Goal: Transaction & Acquisition: Purchase product/service

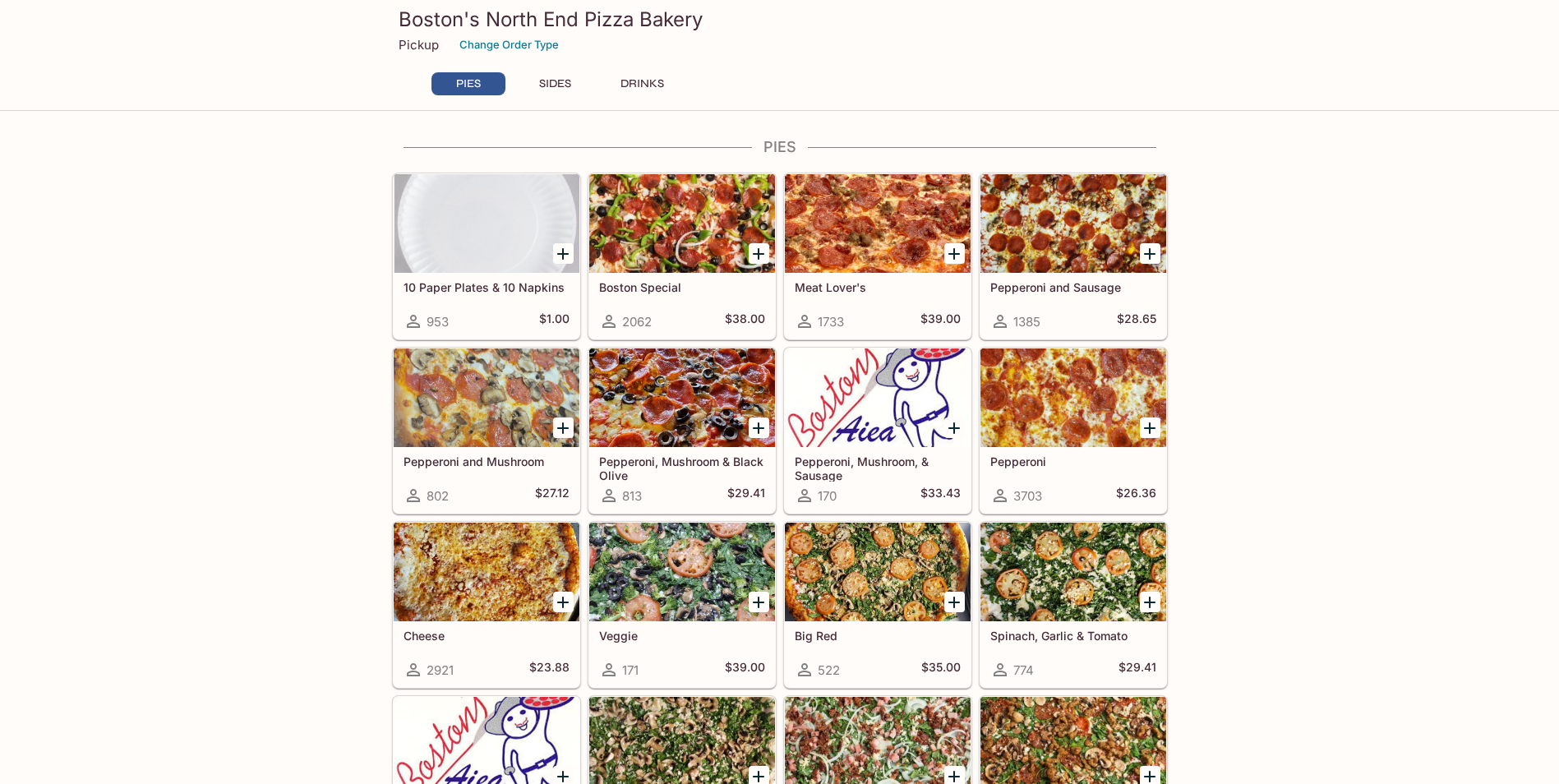
click at [751, 256] on icon "Add Boston Special" at bounding box center [758, 254] width 20 height 20
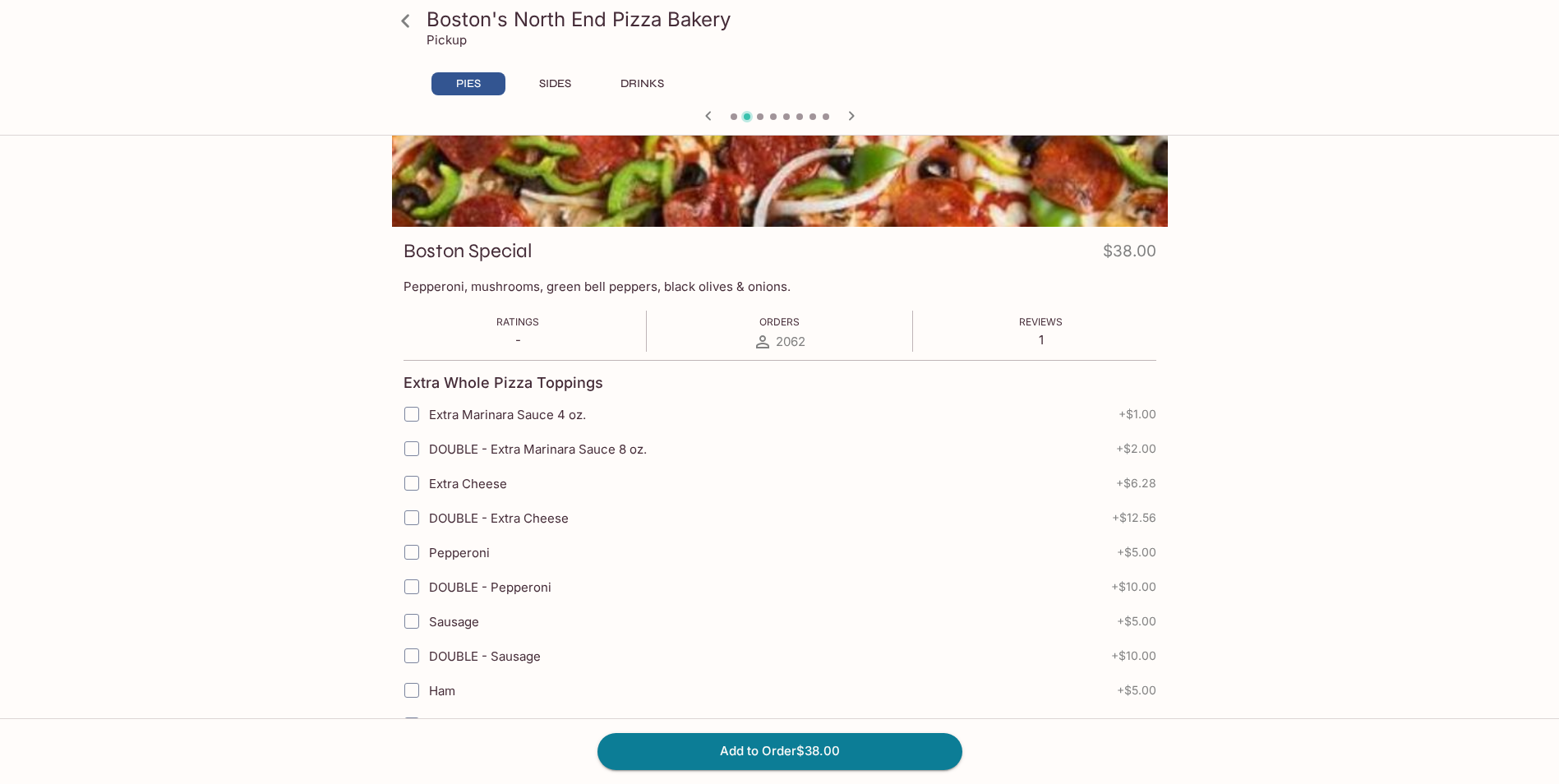
scroll to position [329, 0]
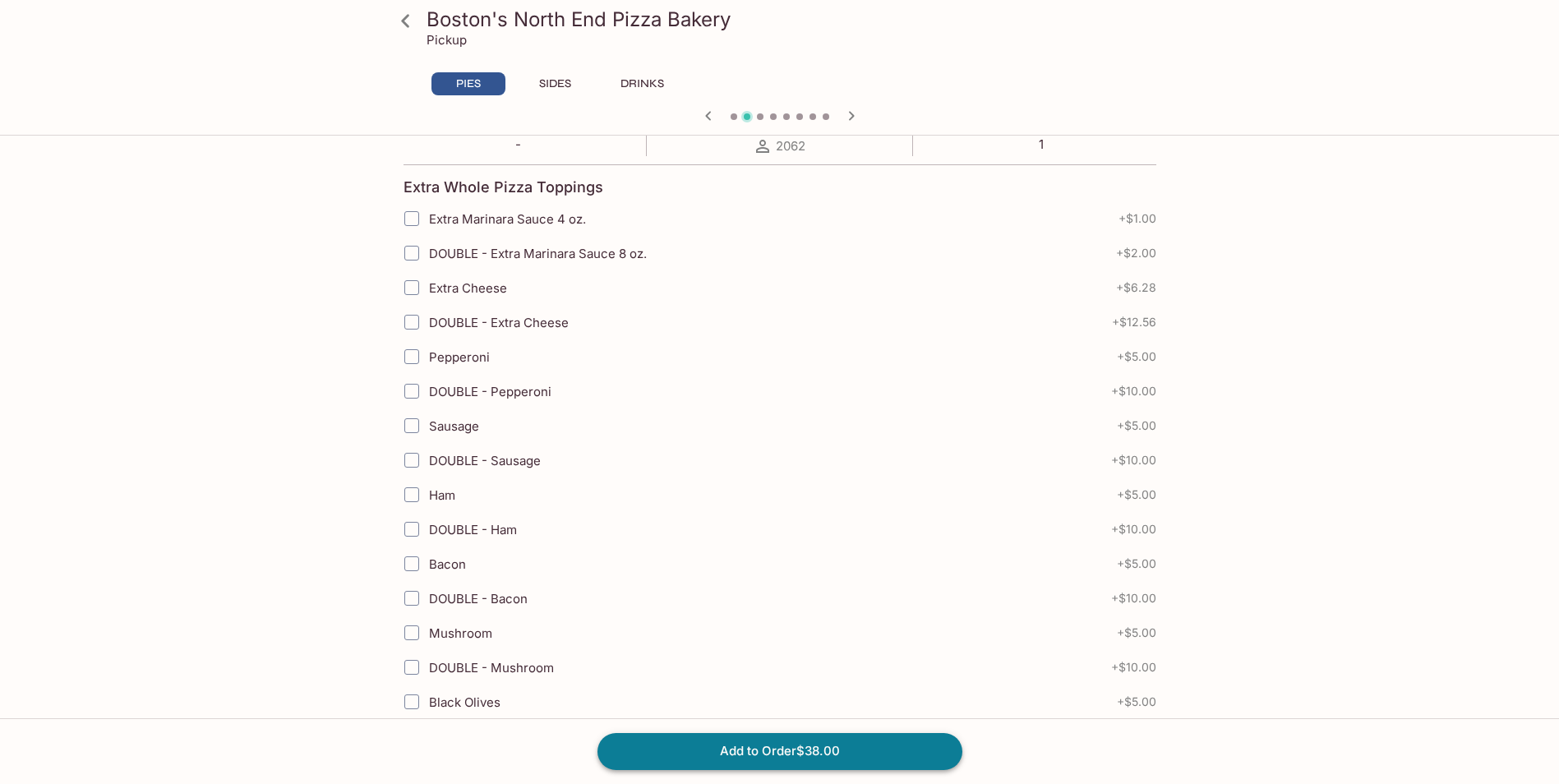
click at [733, 735] on button "Add to Order $38.00" at bounding box center [780, 751] width 365 height 36
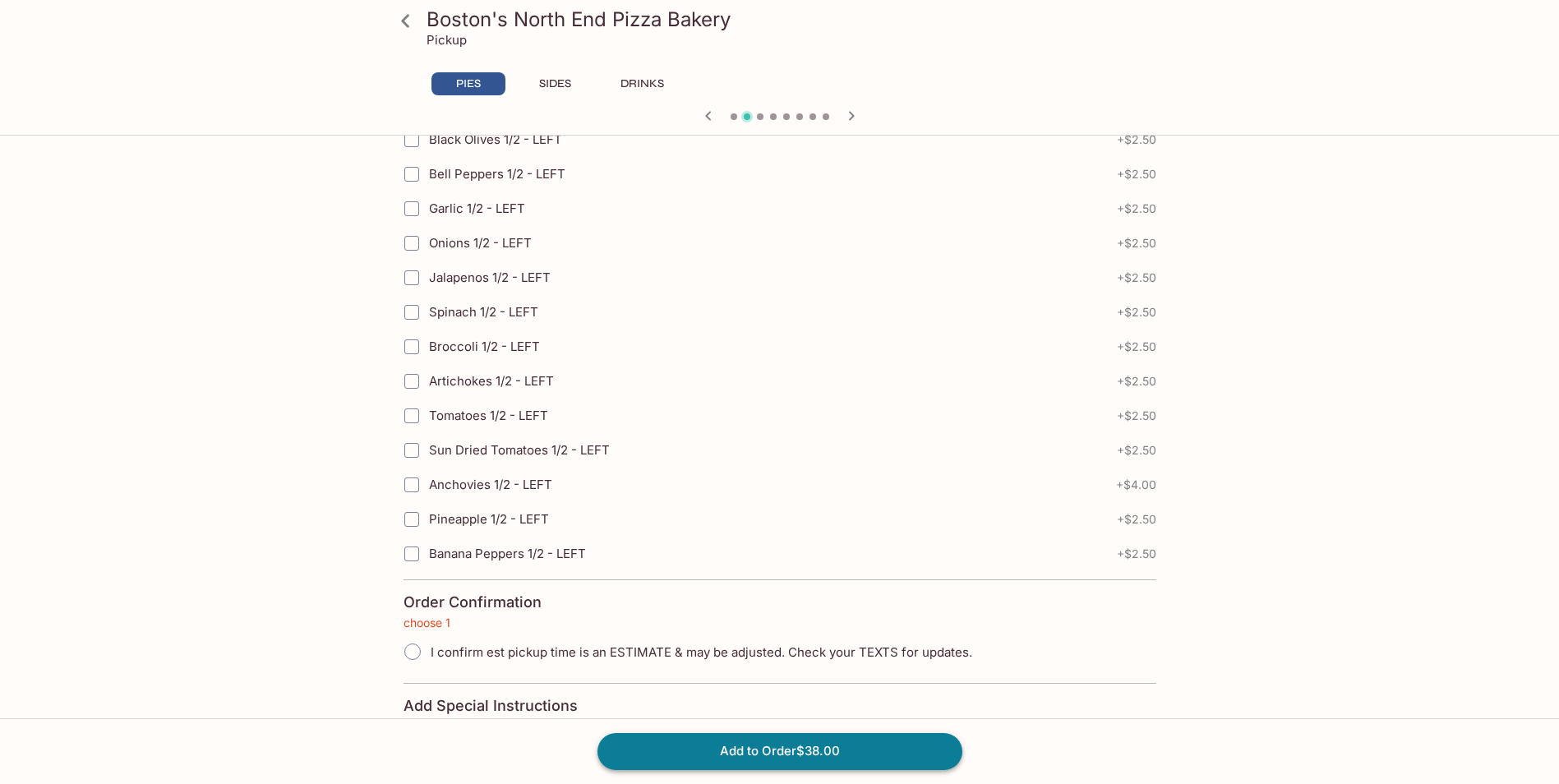
scroll to position [3577, 0]
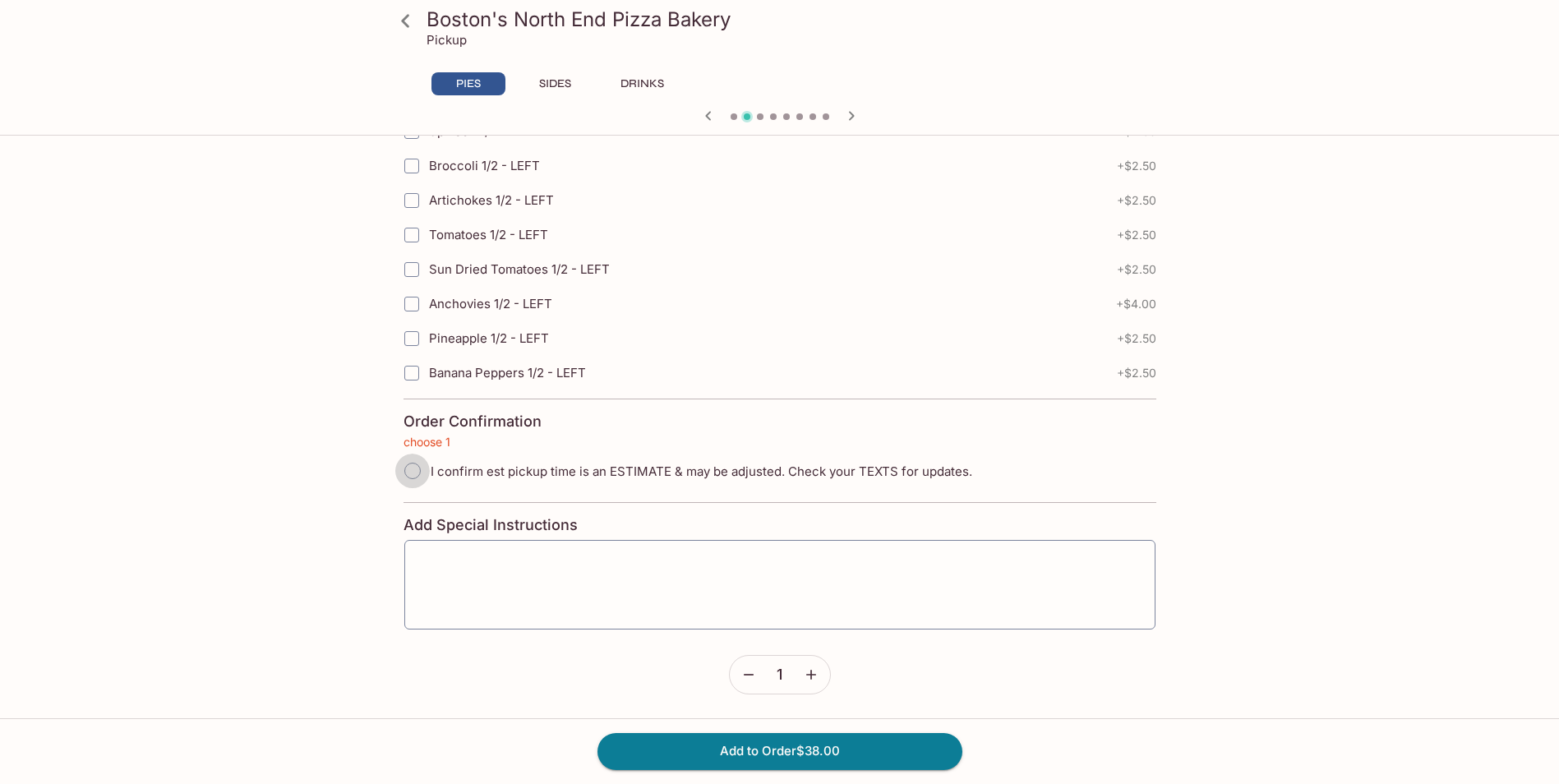
click at [418, 469] on input "I confirm est pickup time is an ESTIMATE & may be adjusted. Check your TEXTS fo…" at bounding box center [412, 471] width 34 height 34
radio input "true"
click at [728, 738] on button "Add to Order $38.00" at bounding box center [780, 751] width 365 height 36
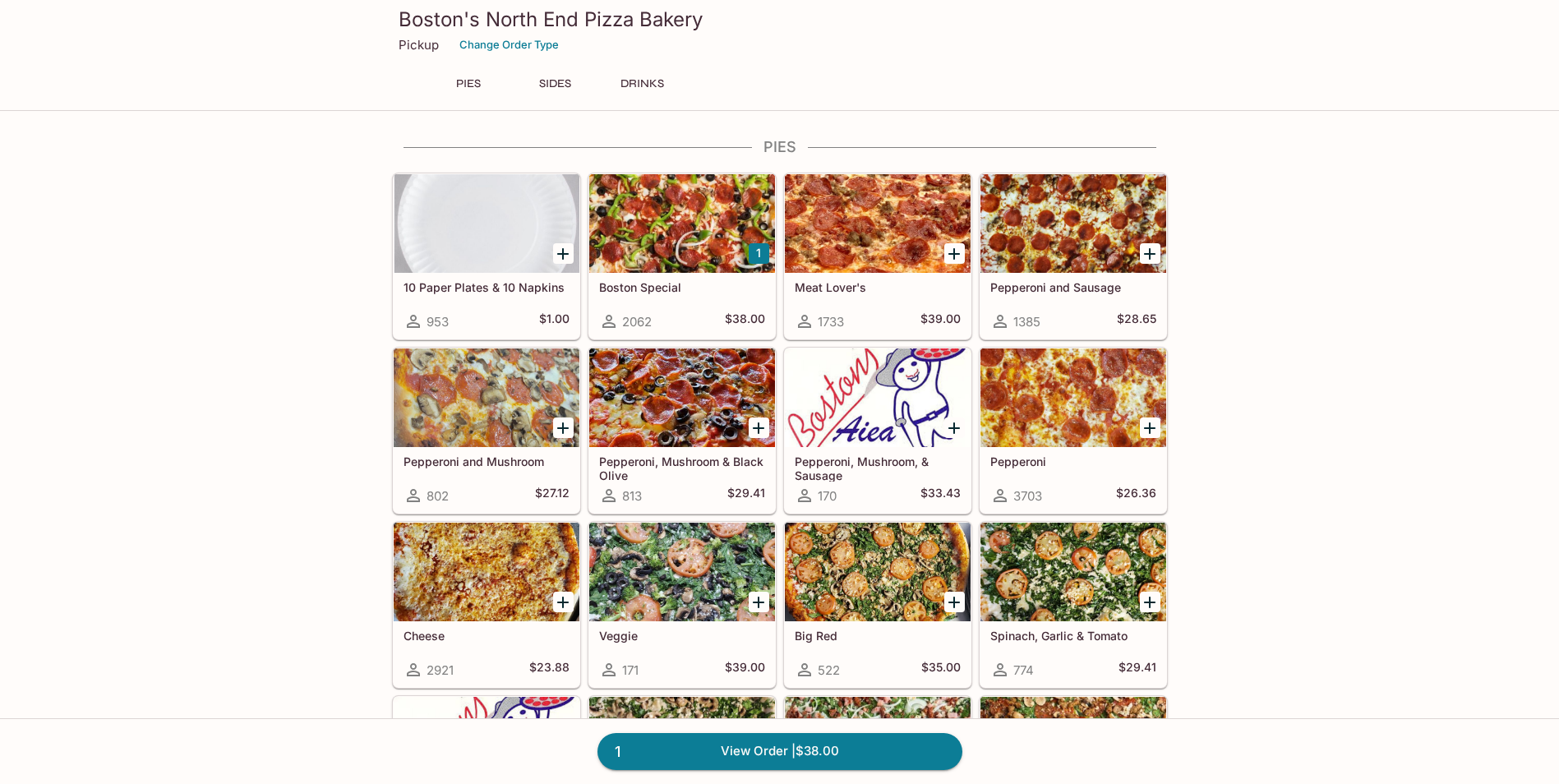
click at [753, 429] on icon "Add Pepperoni, Mushroom & Black Olive" at bounding box center [758, 428] width 20 height 20
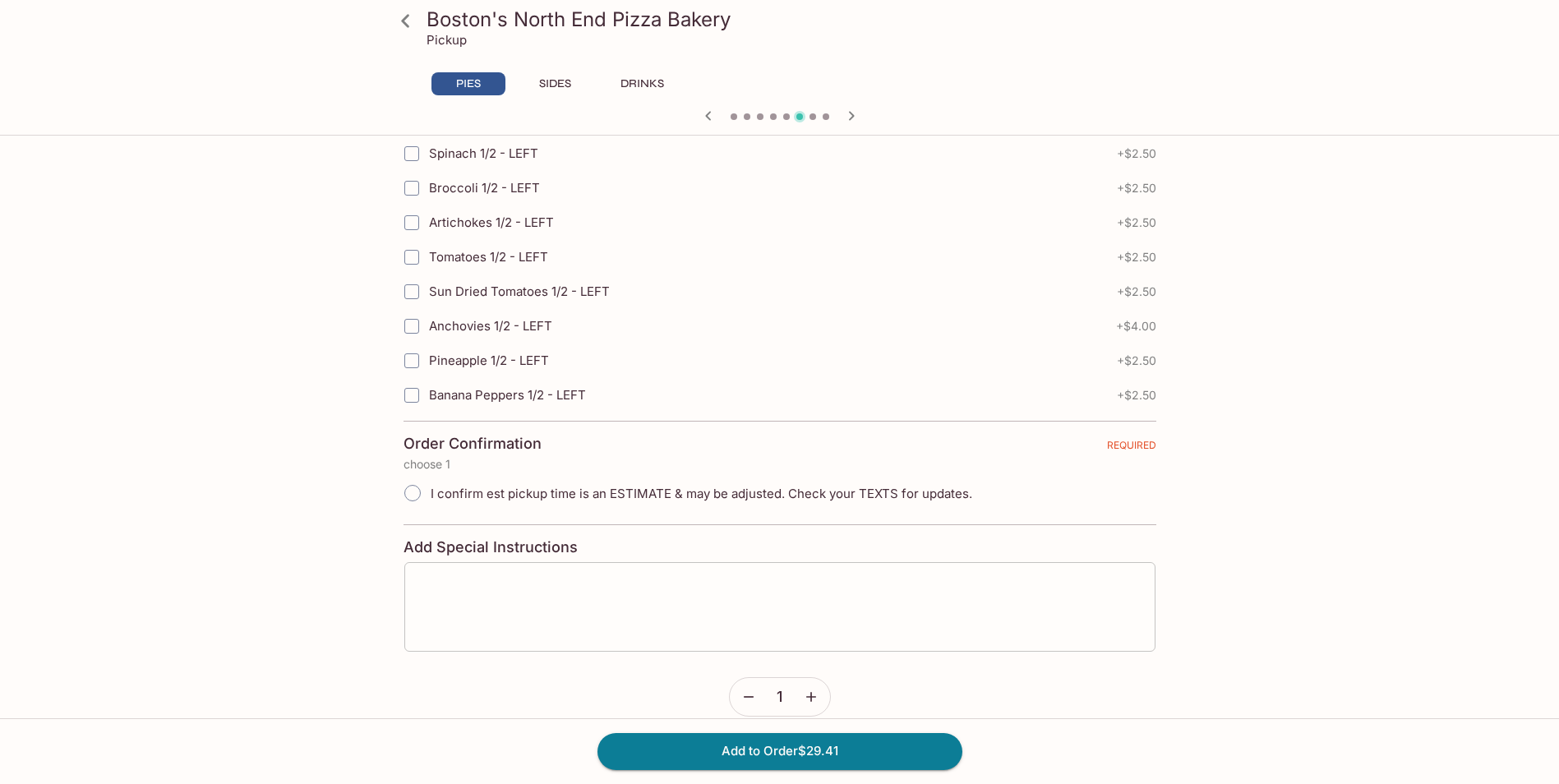
scroll to position [3577, 0]
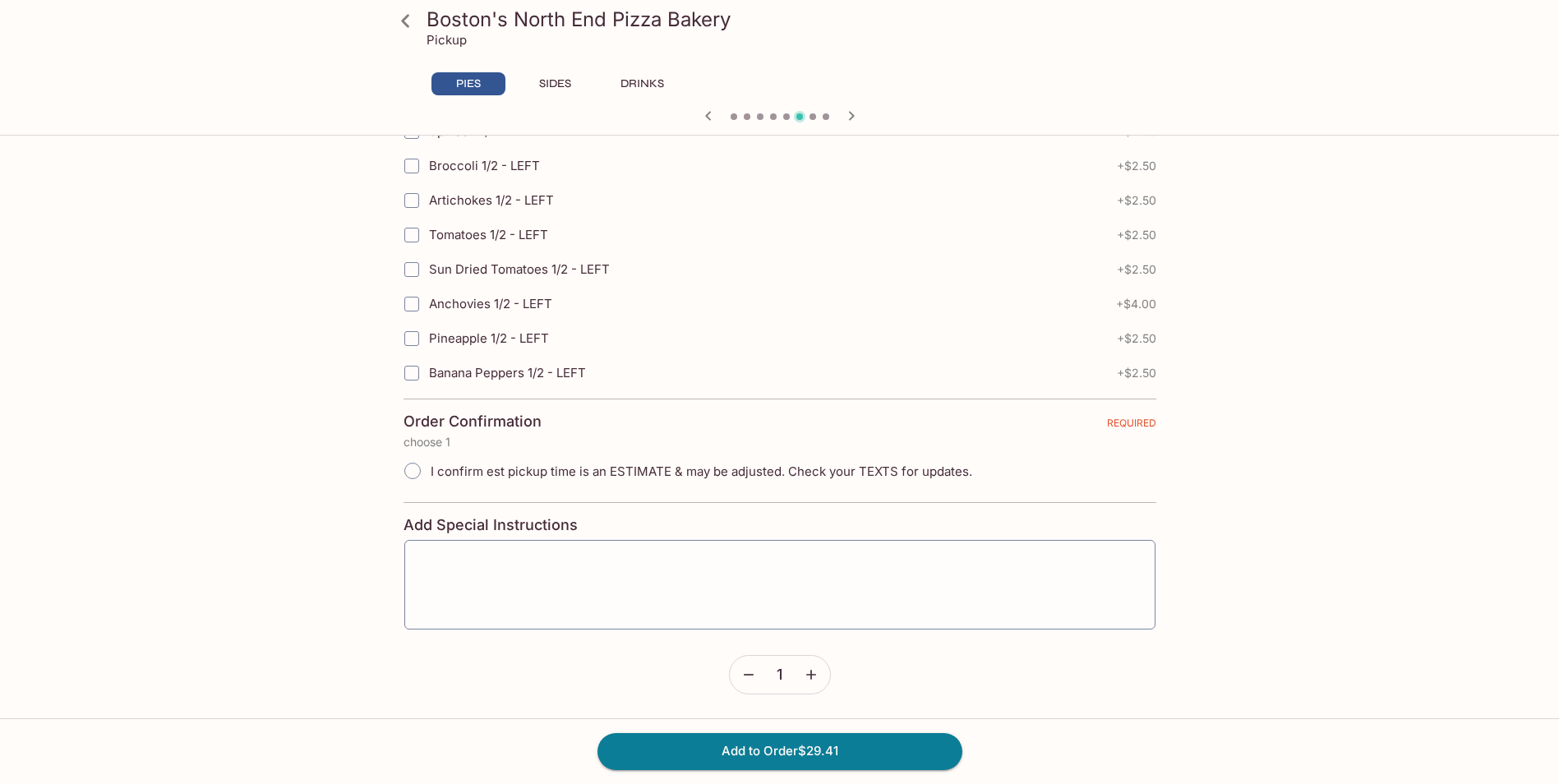
click at [497, 476] on label "I confirm est pickup time is an ESTIMATE & may be adjusted. Check your TEXTS fo…" at bounding box center [683, 471] width 578 height 36
click at [430, 476] on input "I confirm est pickup time is an ESTIMATE & may be adjusted. Check your TEXTS fo…" at bounding box center [412, 471] width 34 height 34
radio input "true"
click at [440, 468] on span "I confirm est pickup time is an ESTIMATE & may be adjusted. Check your TEXTS fo…" at bounding box center [701, 471] width 541 height 15
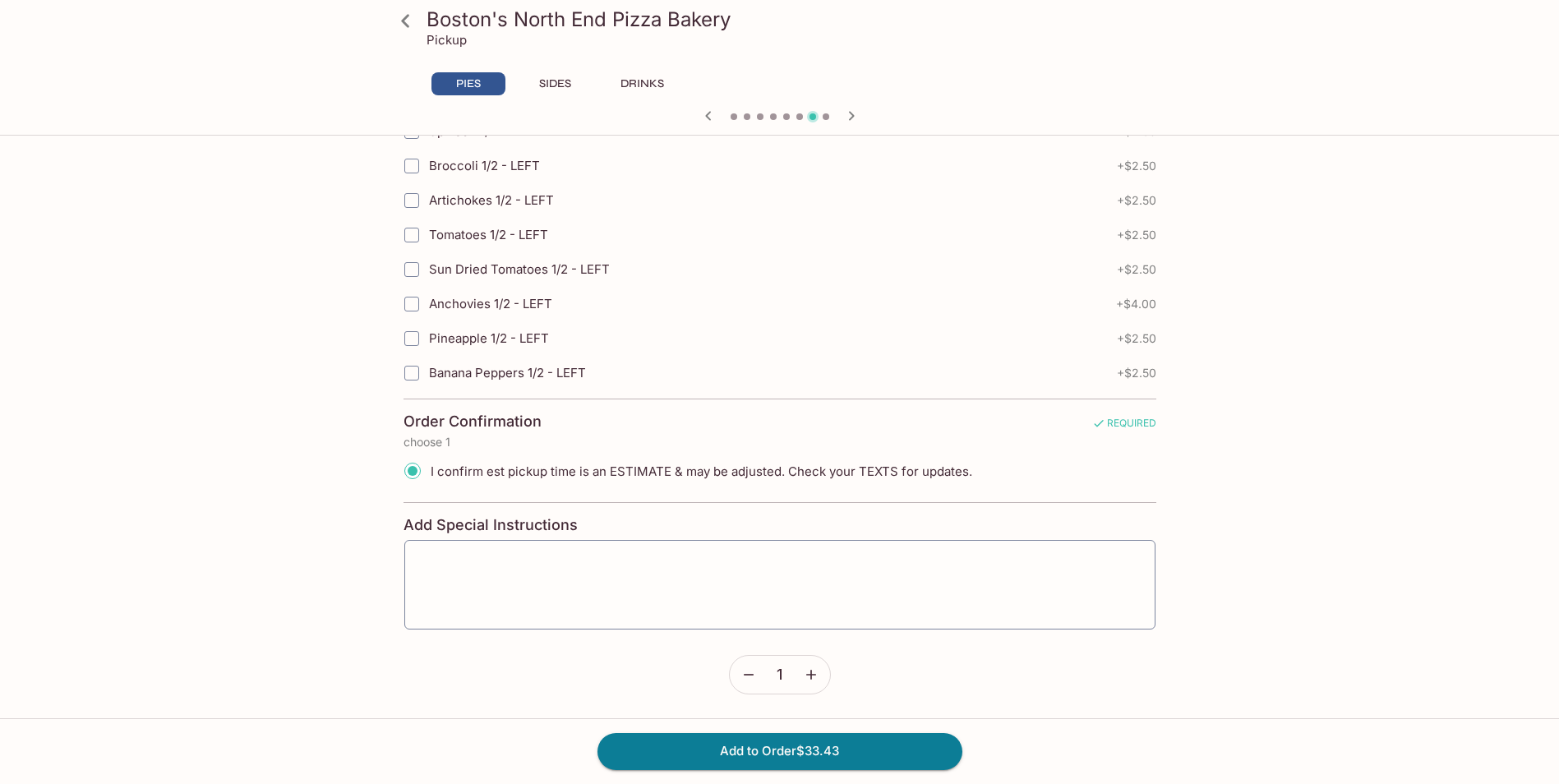
click at [430, 468] on input "I confirm est pickup time is an ESTIMATE & may be adjusted. Check your TEXTS fo…" at bounding box center [412, 471] width 34 height 34
click at [419, 461] on input "I confirm est pickup time is an ESTIMATE & may be adjusted. Check your TEXTS fo…" at bounding box center [412, 471] width 34 height 34
click at [708, 118] on icon "button" at bounding box center [708, 115] width 6 height 9
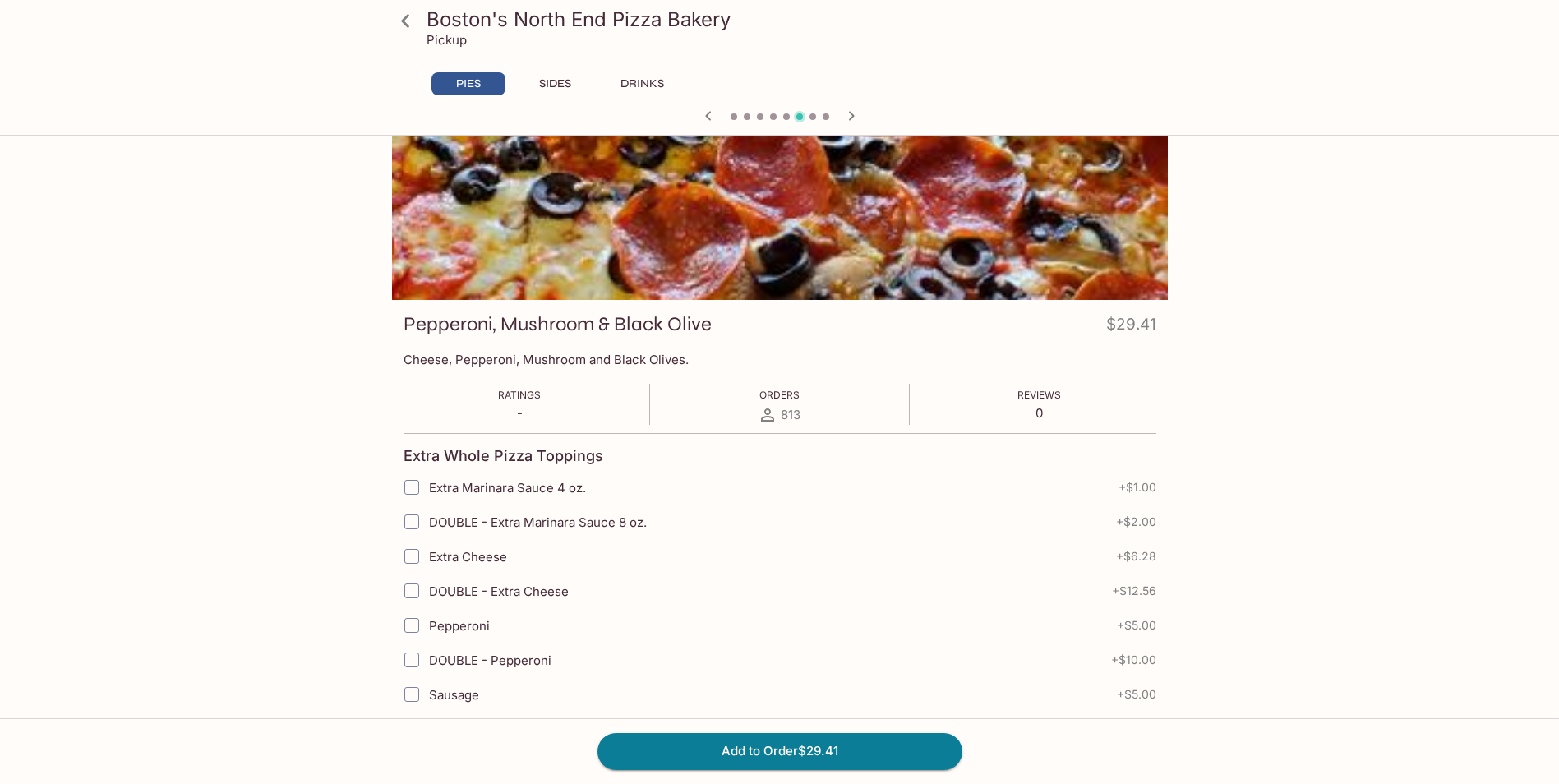
scroll to position [0, 0]
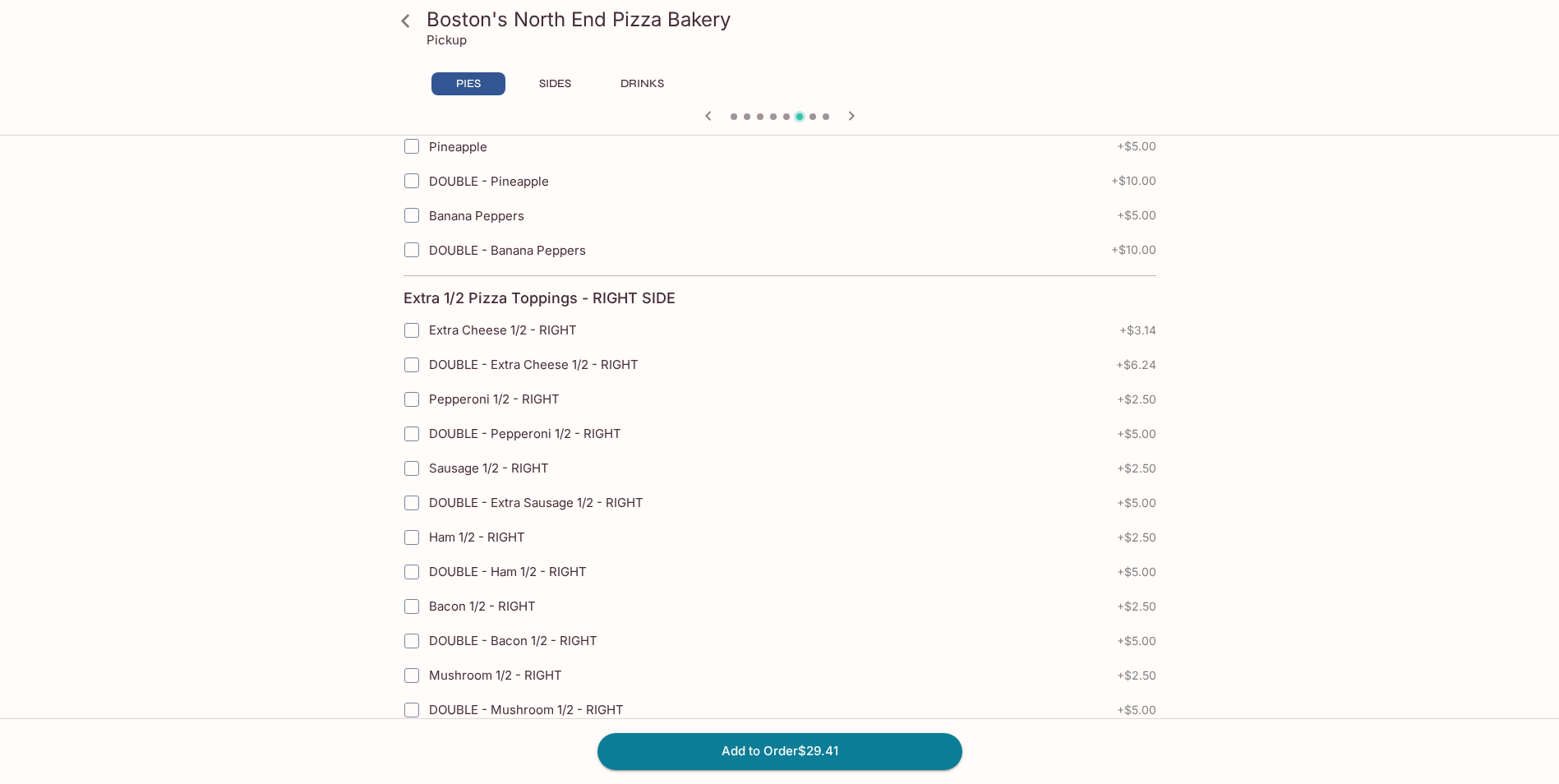
click at [655, 727] on div "Add to Order $29.41" at bounding box center [779, 750] width 1559 height 65
click at [653, 745] on button "Add to Order $29.41" at bounding box center [780, 751] width 365 height 36
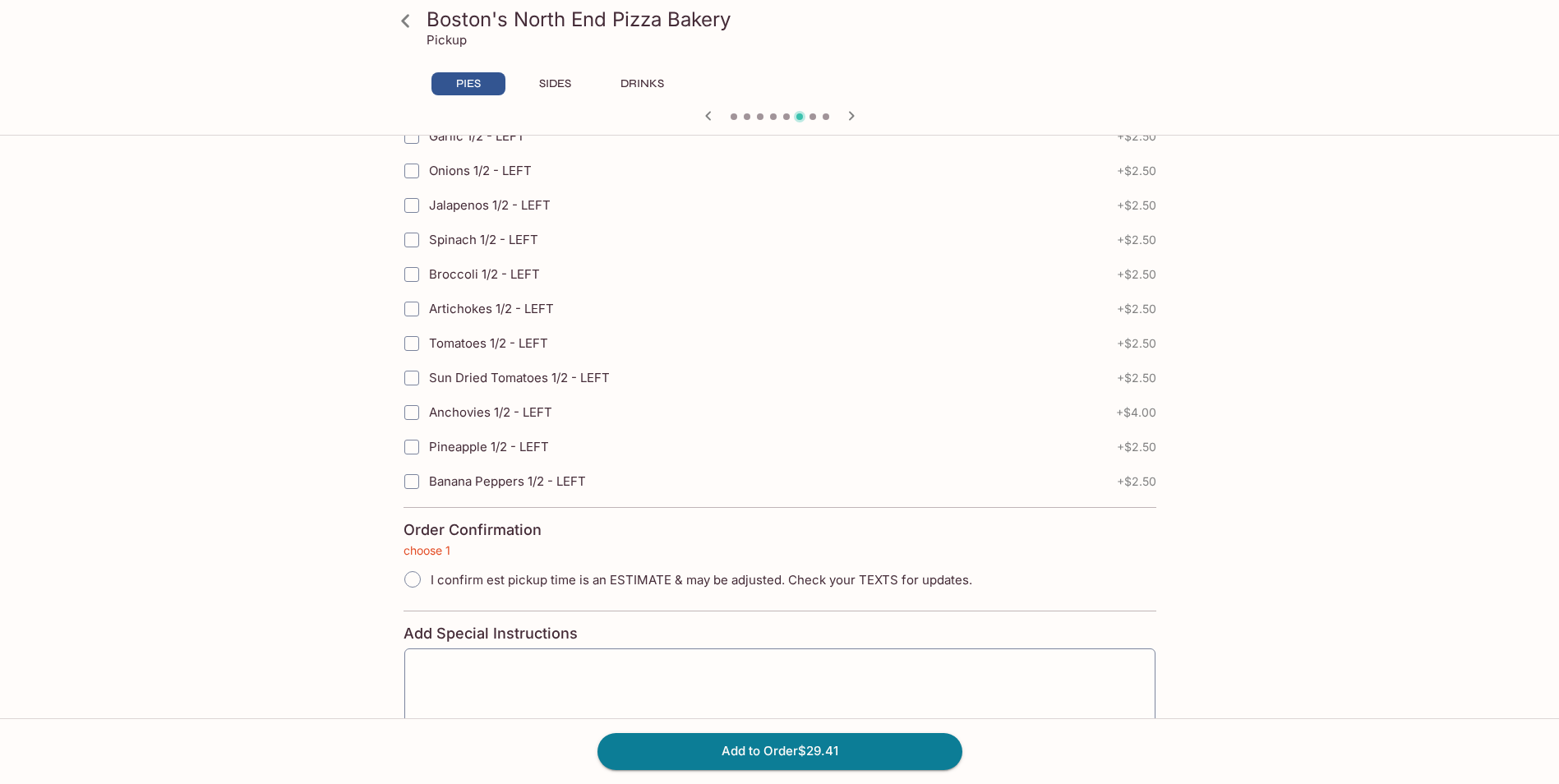
scroll to position [3577, 0]
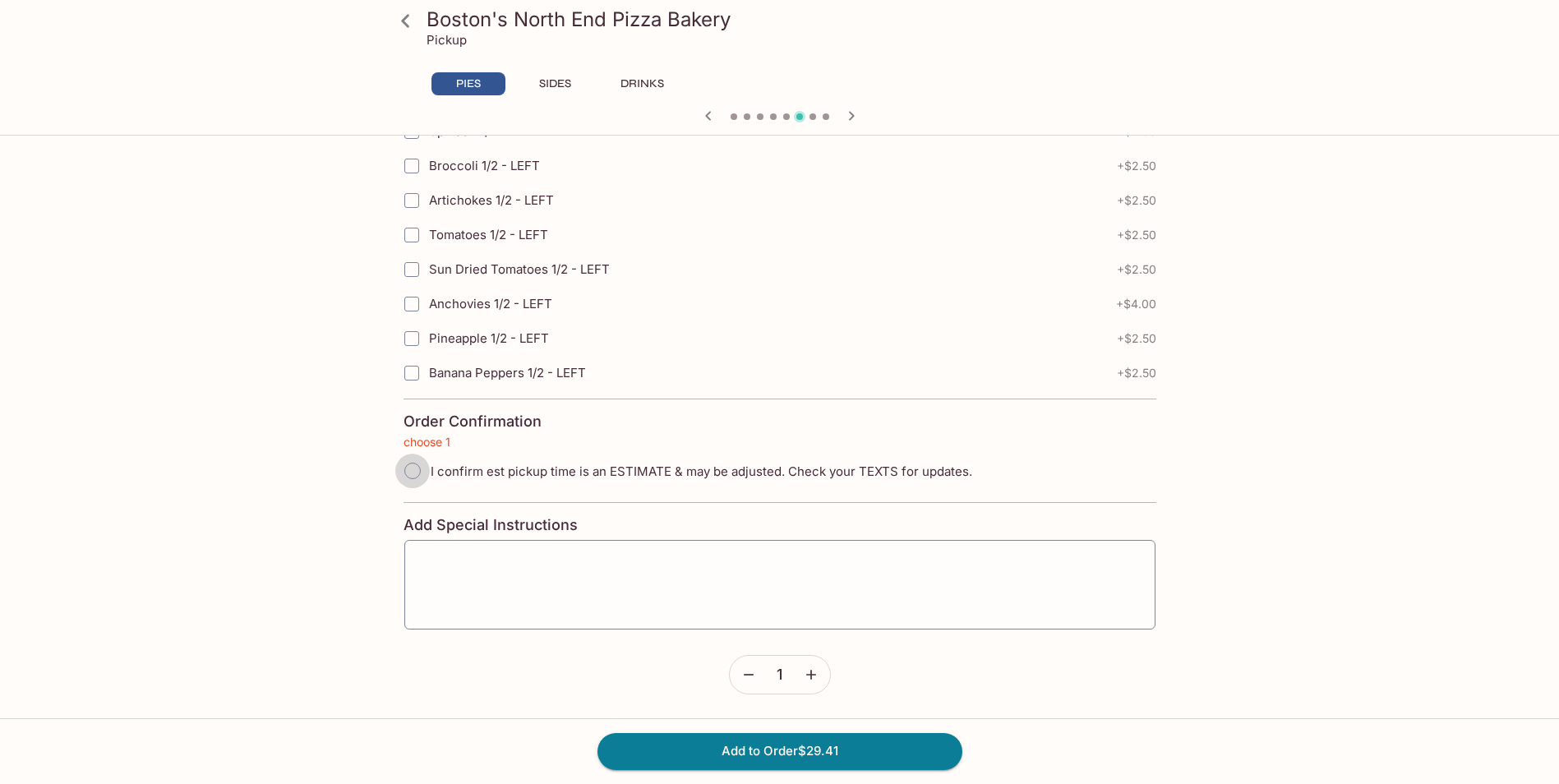
click at [405, 475] on input "I confirm est pickup time is an ESTIMATE & may be adjusted. Check your TEXTS fo…" at bounding box center [412, 471] width 34 height 34
radio input "true"
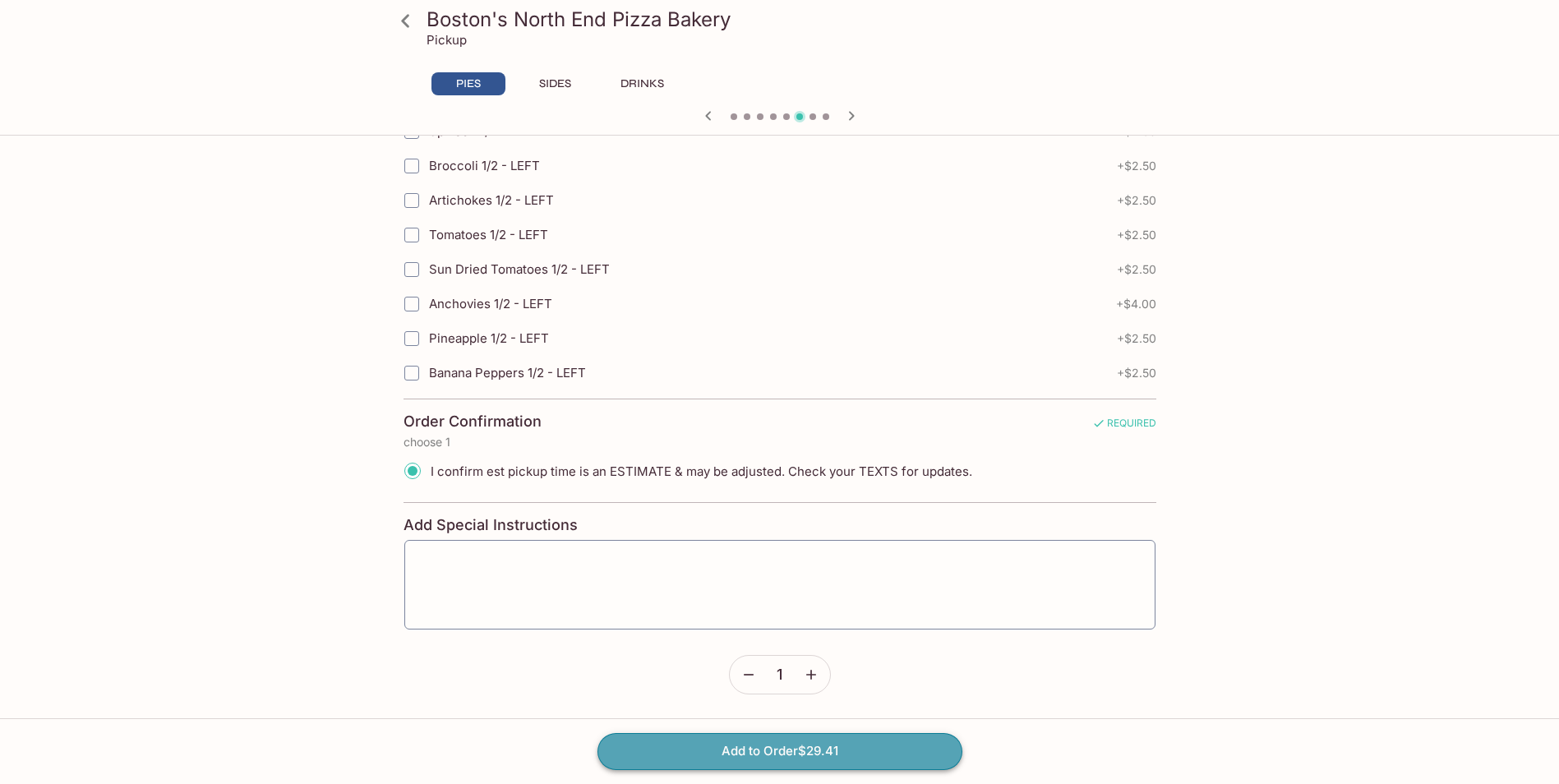
click at [658, 750] on button "Add to Order $29.41" at bounding box center [780, 751] width 365 height 36
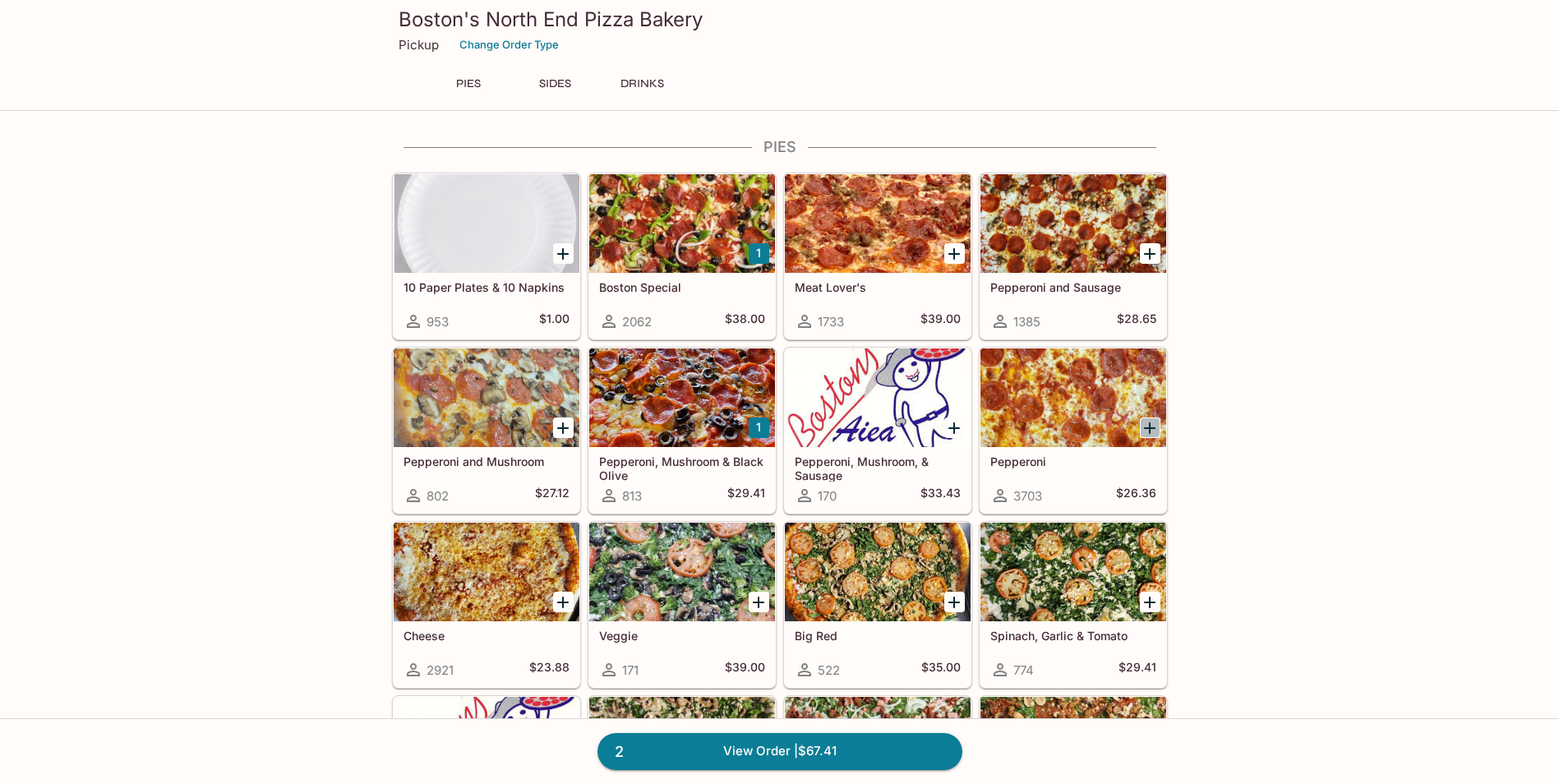
click at [1152, 432] on icon "Add Pepperoni" at bounding box center [1149, 428] width 20 height 20
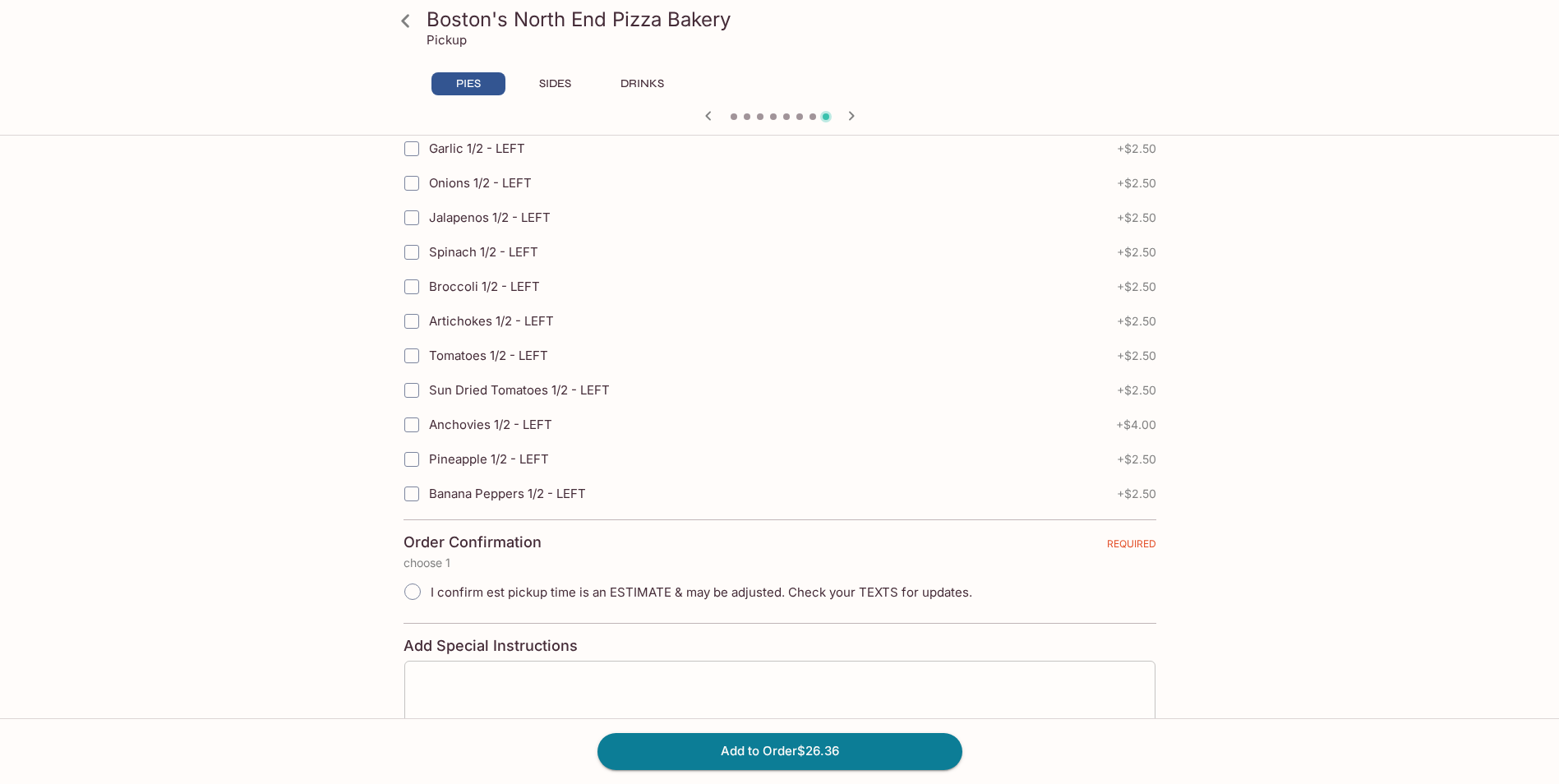
scroll to position [3577, 0]
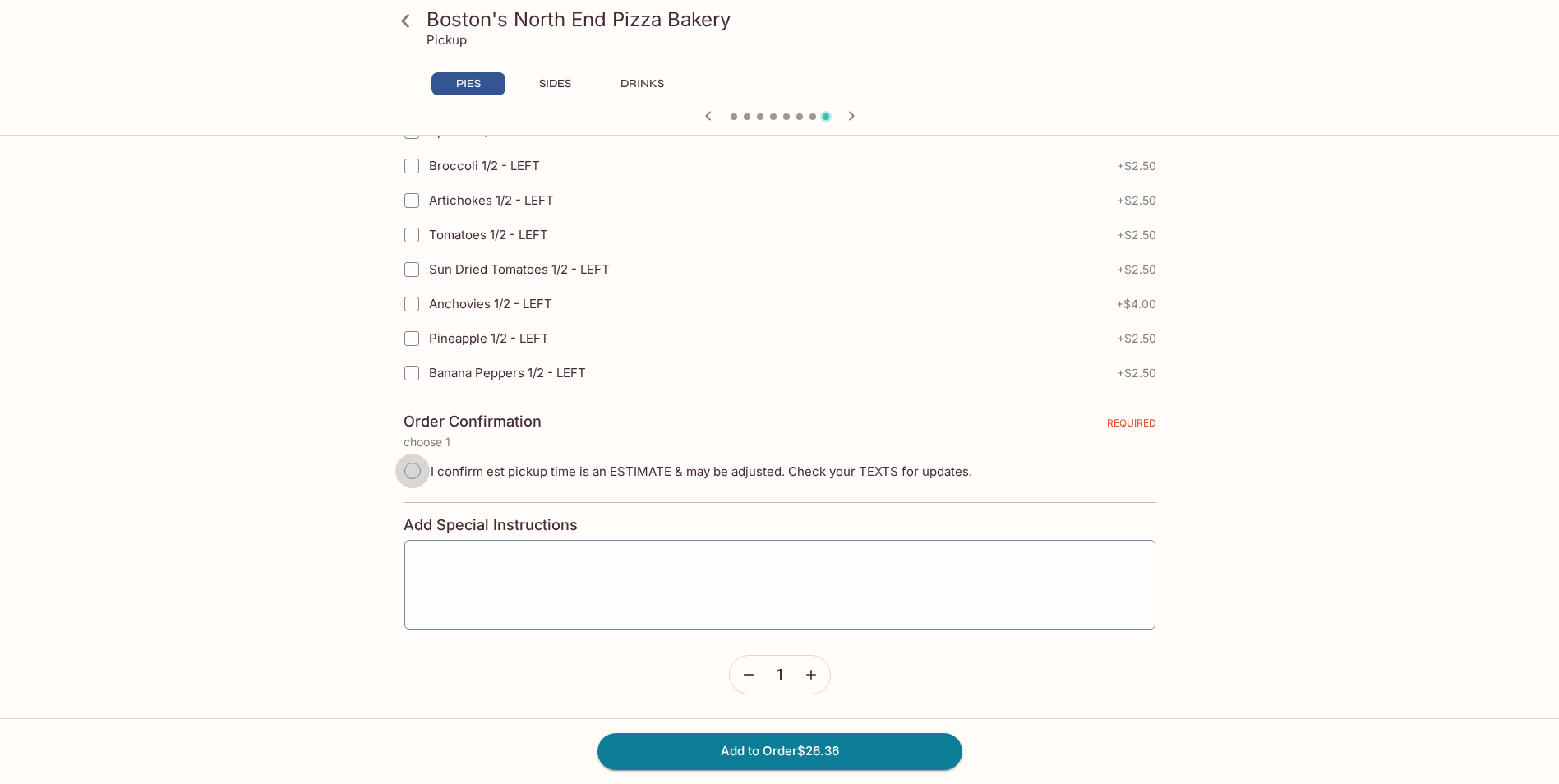
click at [420, 468] on input "I confirm est pickup time is an ESTIMATE & may be adjusted. Check your TEXTS fo…" at bounding box center [412, 471] width 34 height 34
radio input "true"
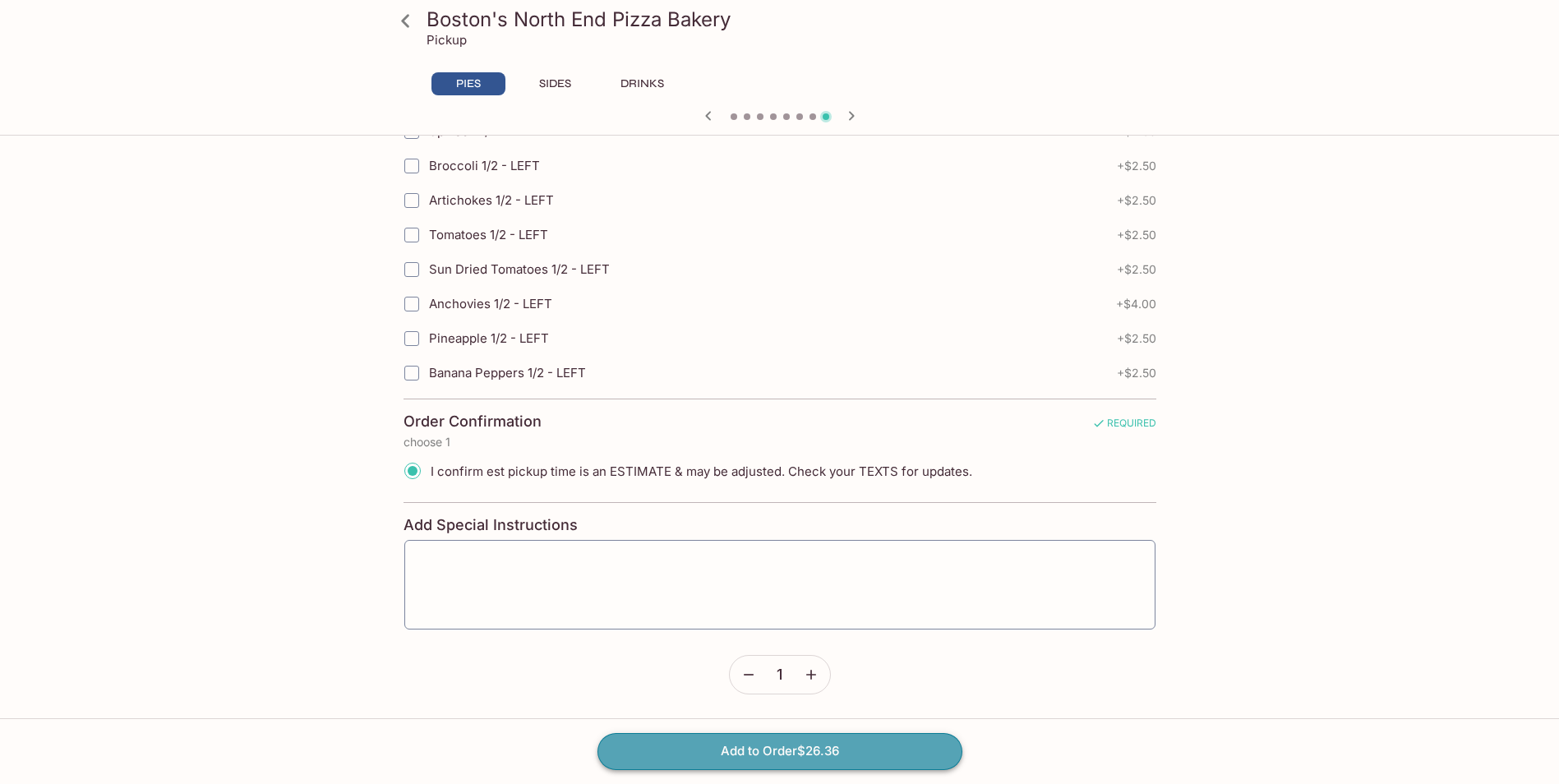
click at [691, 752] on button "Add to Order $26.36" at bounding box center [780, 751] width 365 height 36
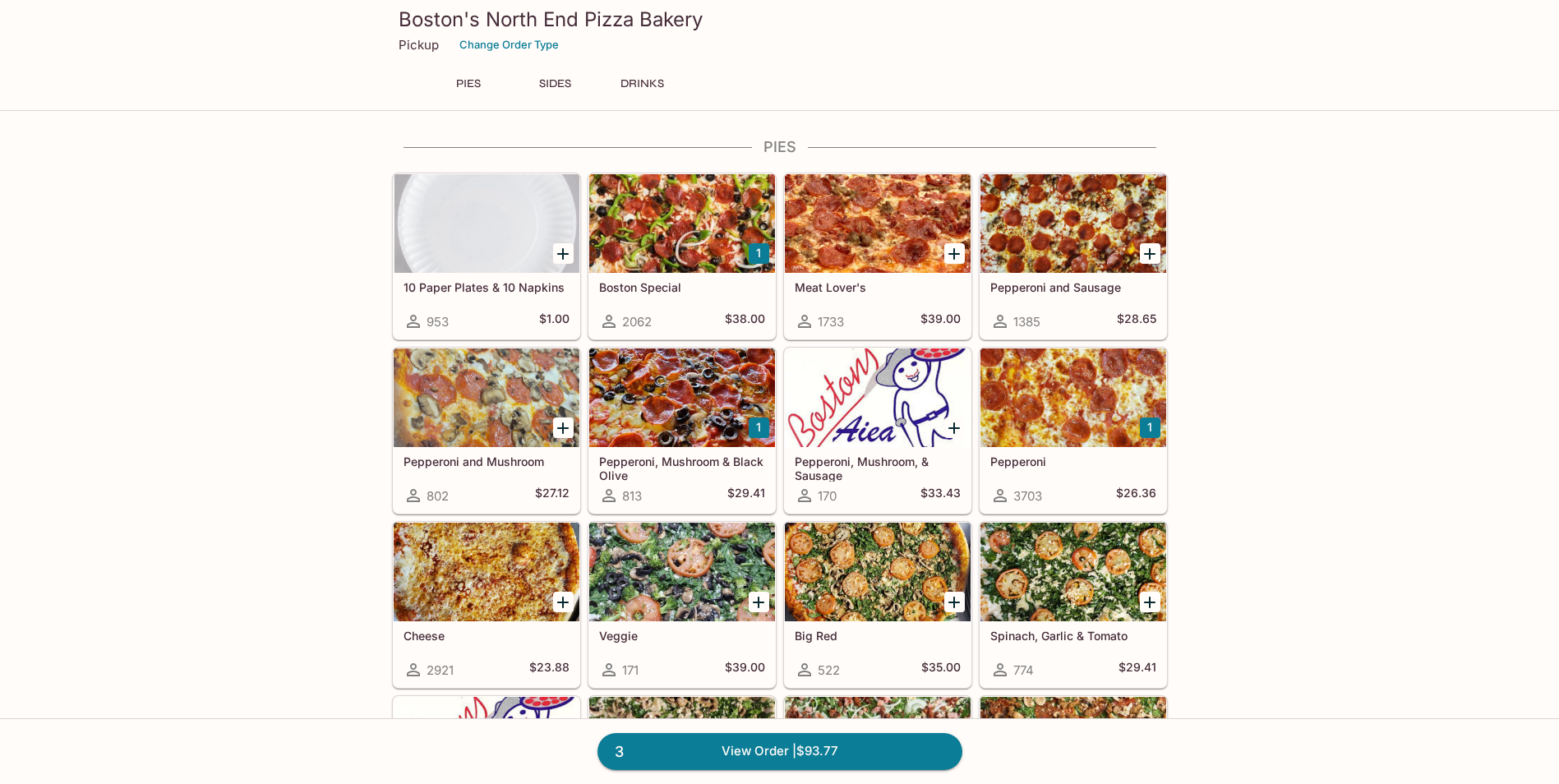
click at [554, 600] on icon "Add Cheese" at bounding box center [562, 602] width 20 height 20
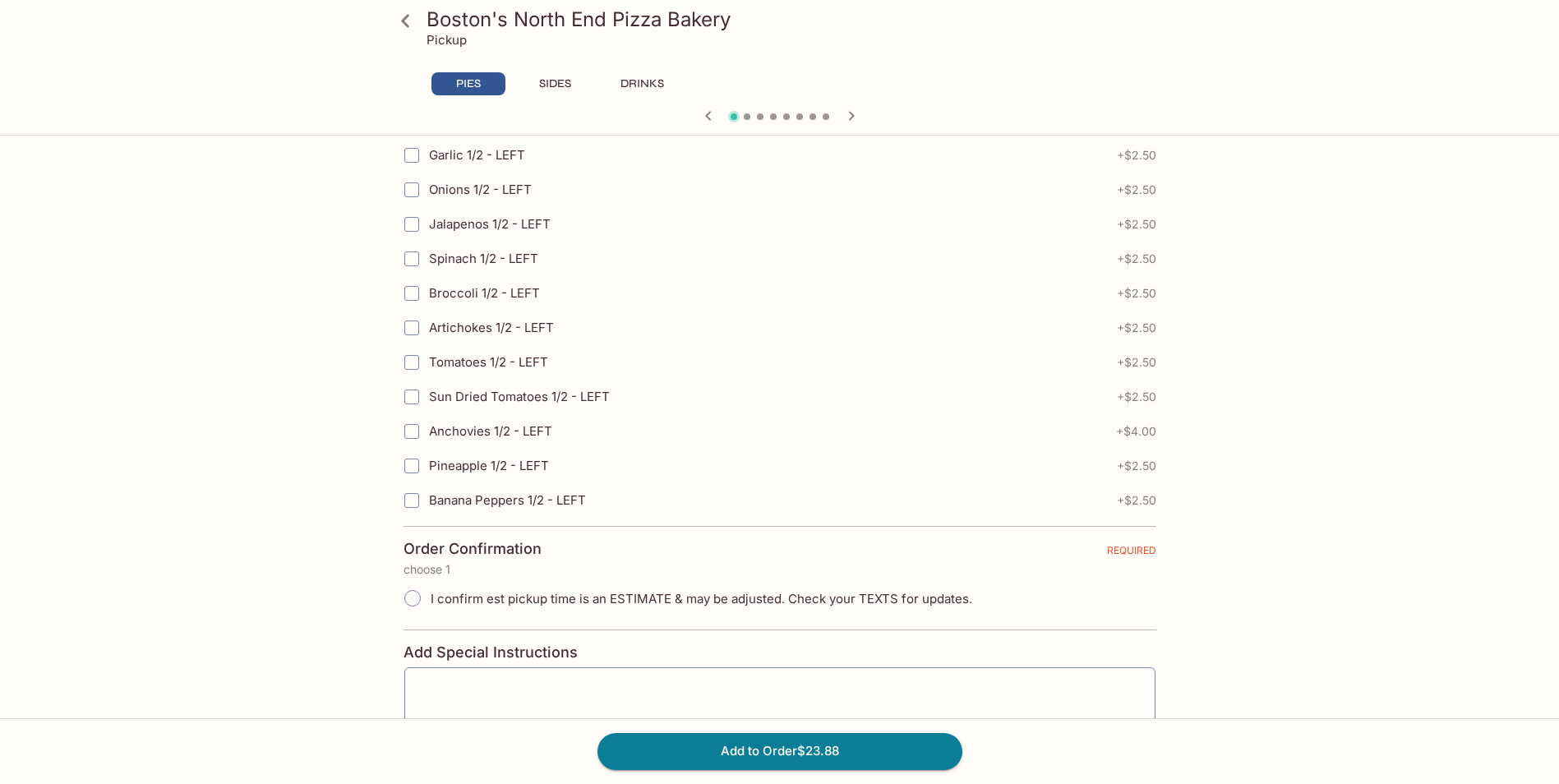
scroll to position [3577, 0]
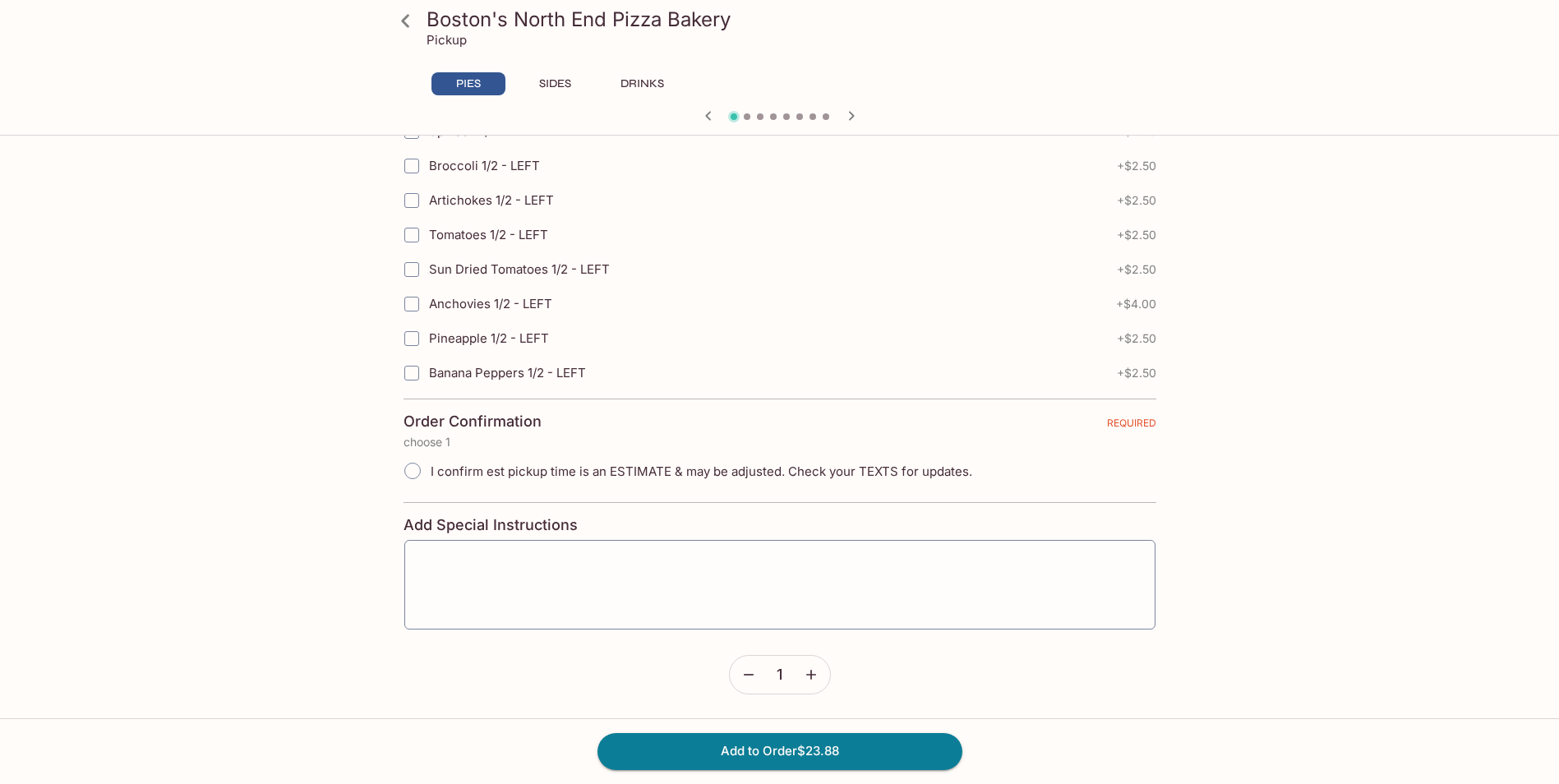
click at [412, 467] on input "I confirm est pickup time is an ESTIMATE & may be adjusted. Check your TEXTS fo…" at bounding box center [412, 471] width 34 height 34
radio input "true"
click at [663, 747] on button "Add to Order $23.88" at bounding box center [780, 751] width 365 height 36
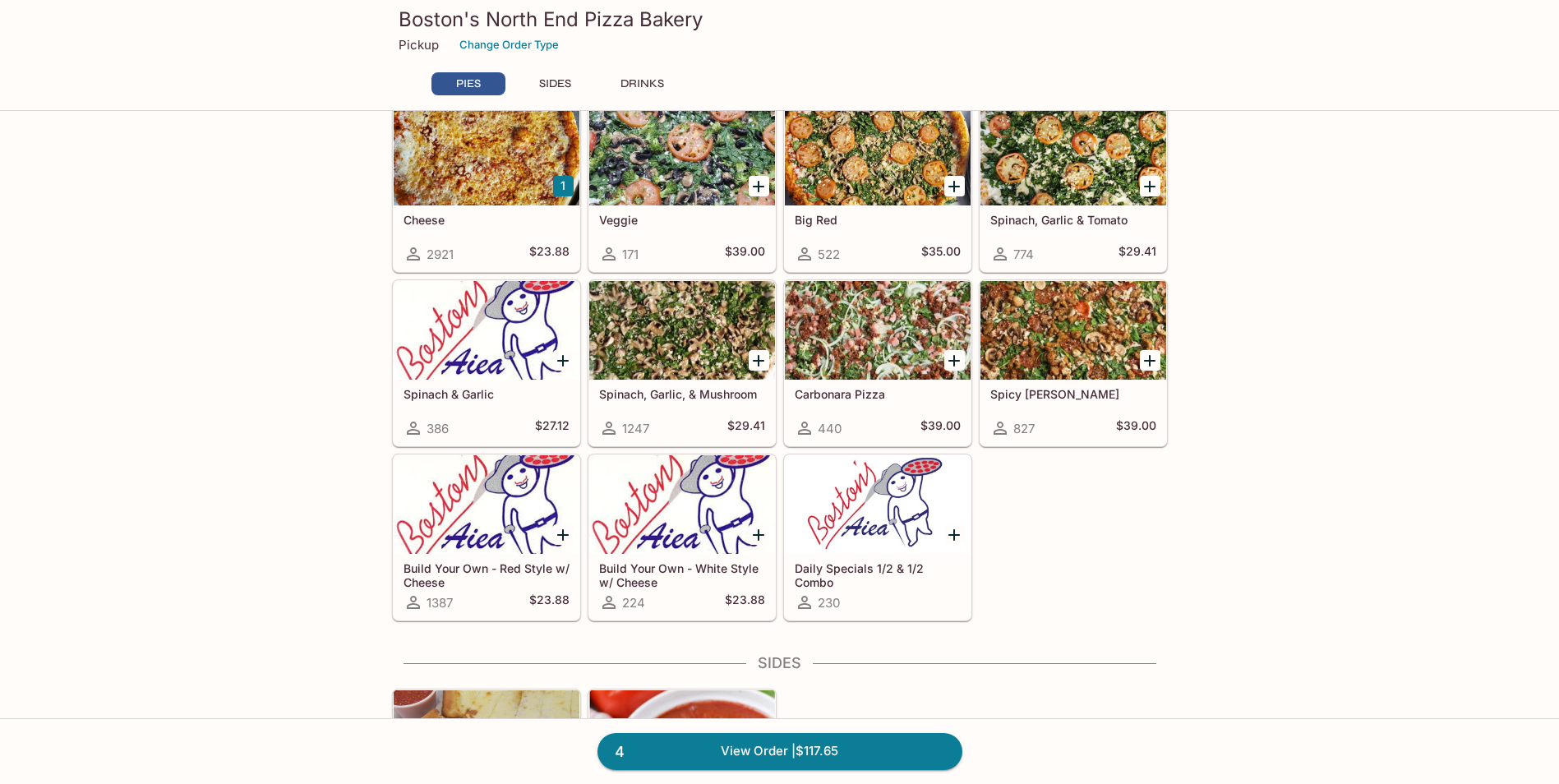
scroll to position [246, 0]
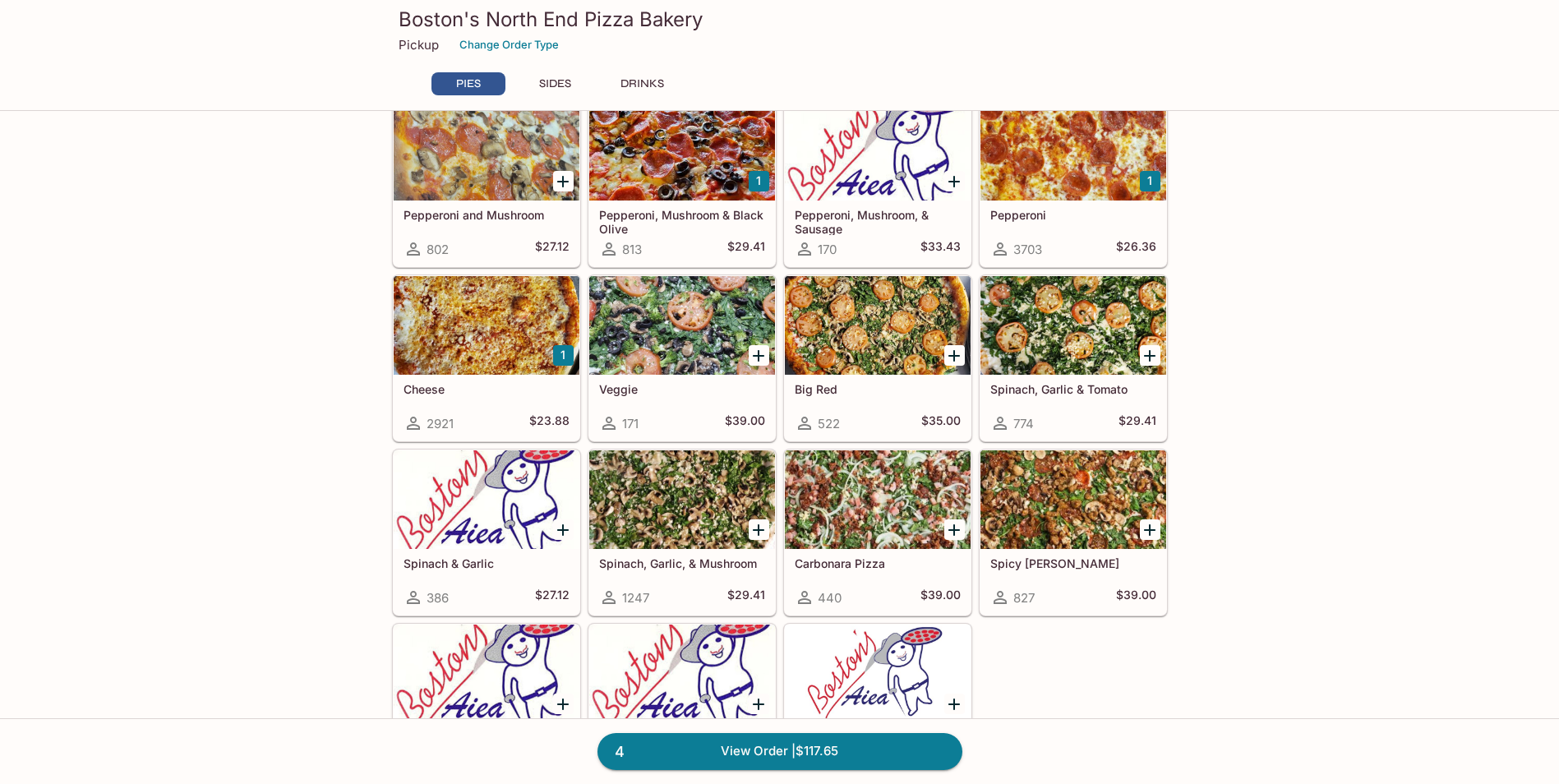
click at [1068, 522] on div at bounding box center [1073, 499] width 186 height 99
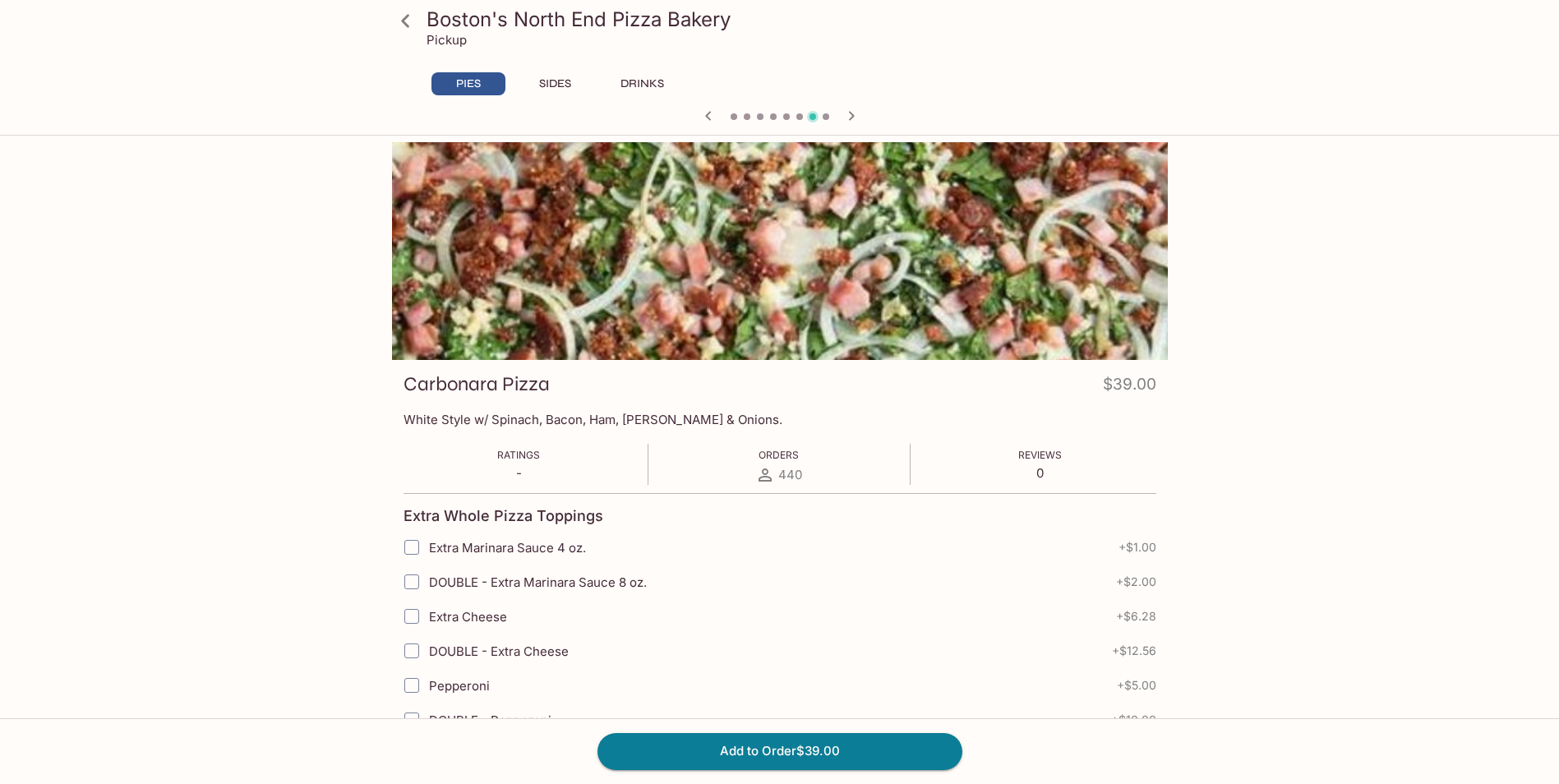
click at [409, 32] on icon at bounding box center [405, 21] width 28 height 28
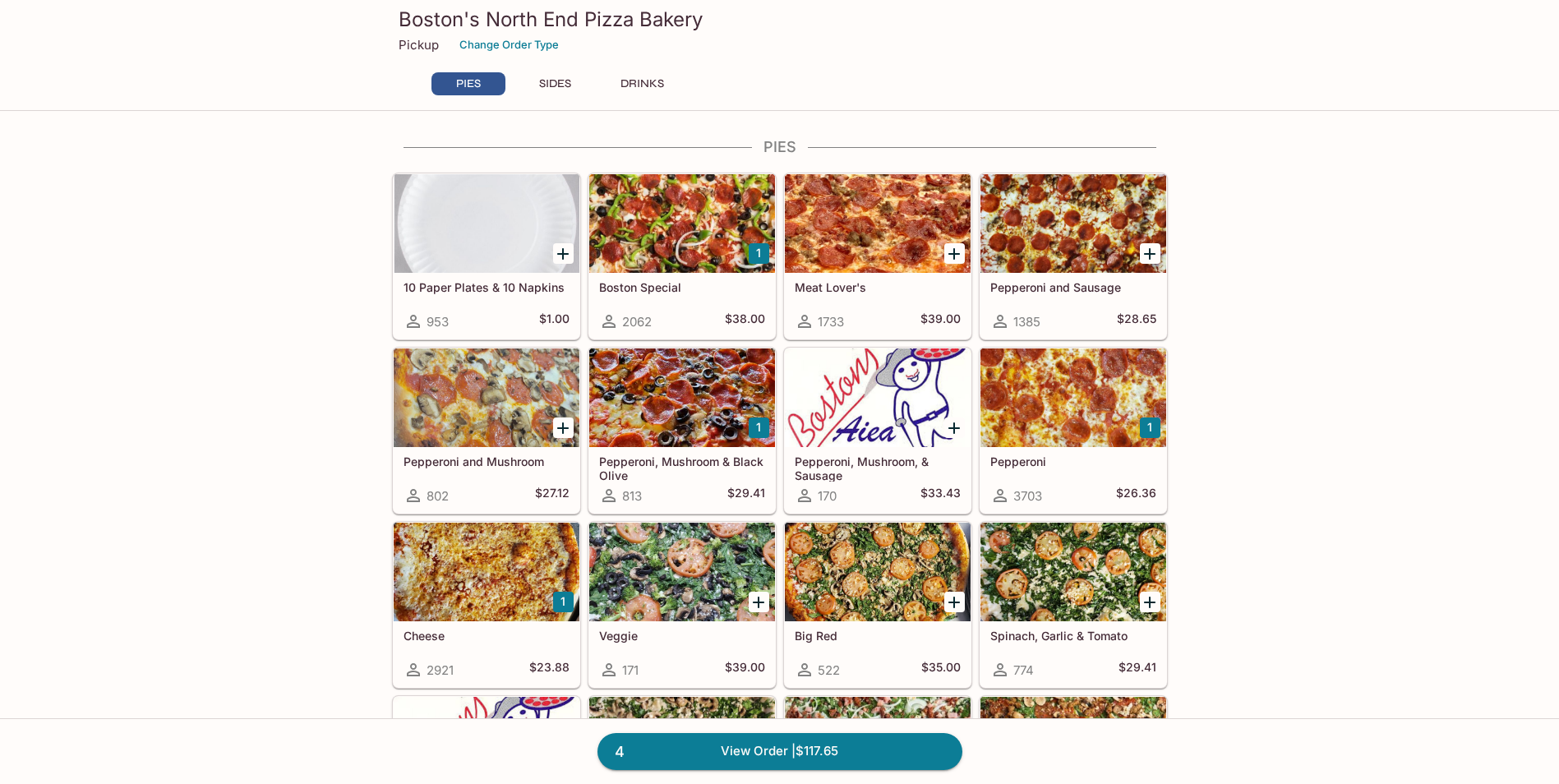
click at [893, 271] on div at bounding box center [878, 223] width 186 height 99
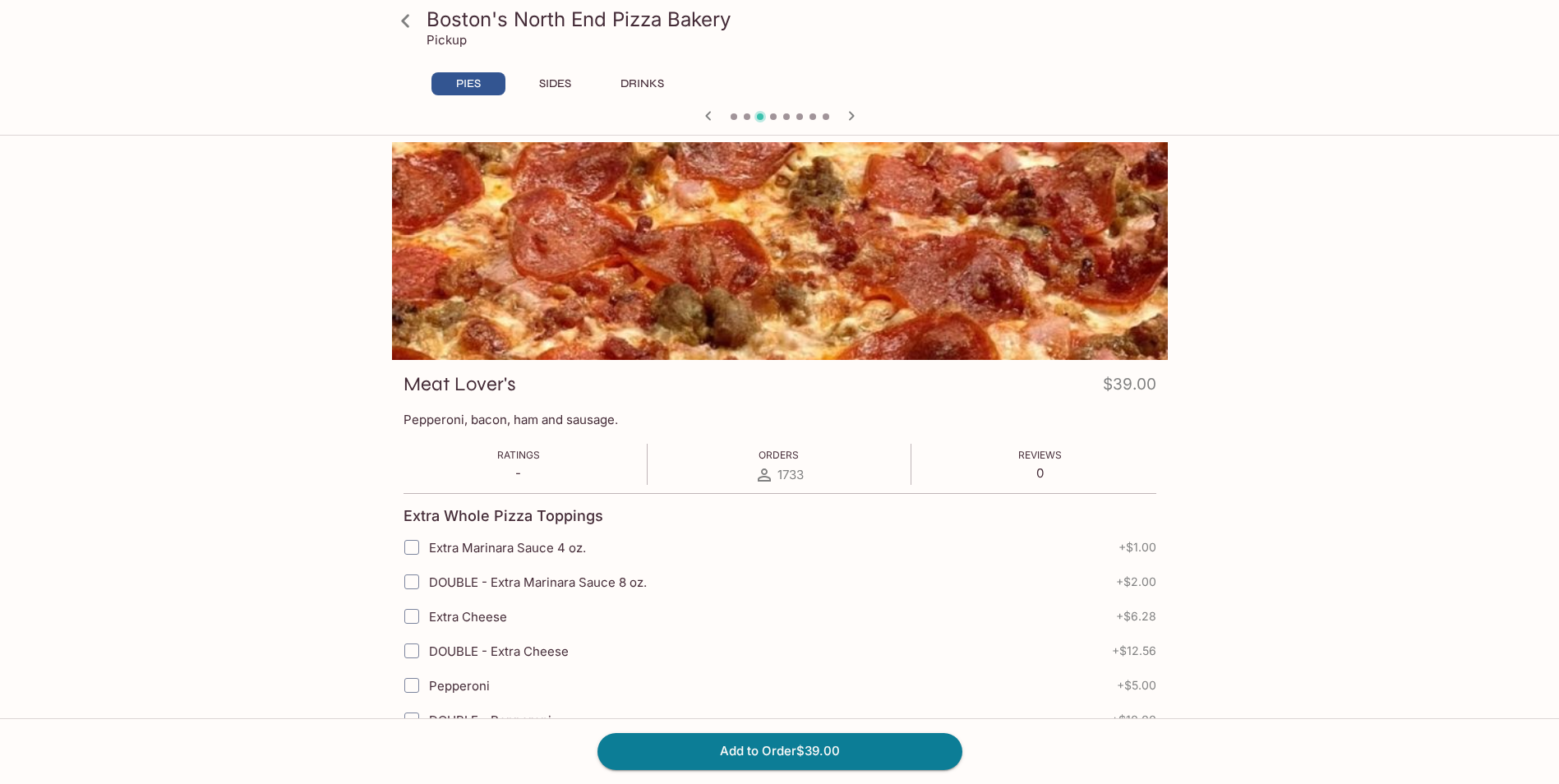
click at [854, 113] on icon "button" at bounding box center [851, 115] width 20 height 20
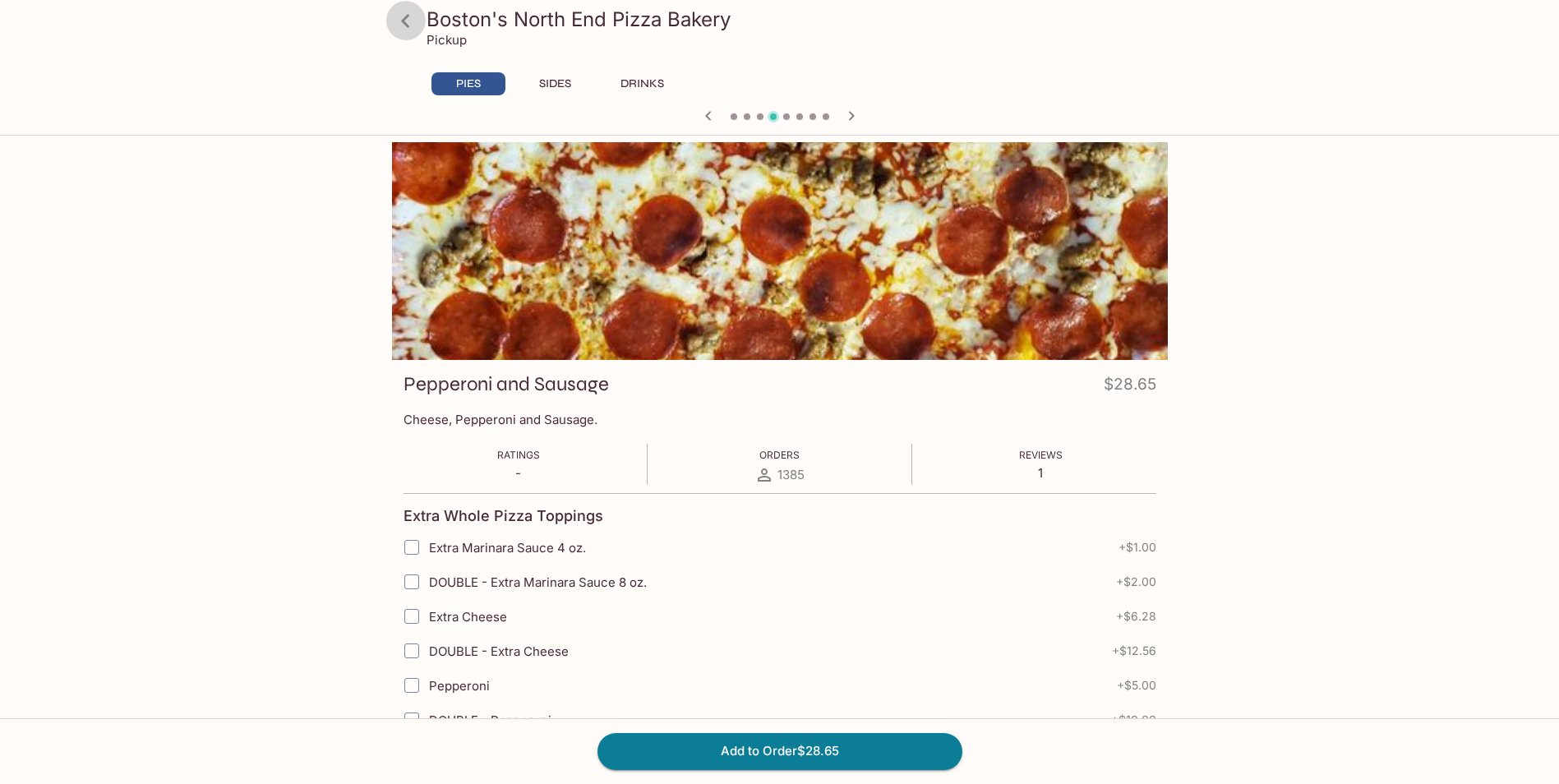
click at [400, 17] on icon at bounding box center [405, 21] width 28 height 28
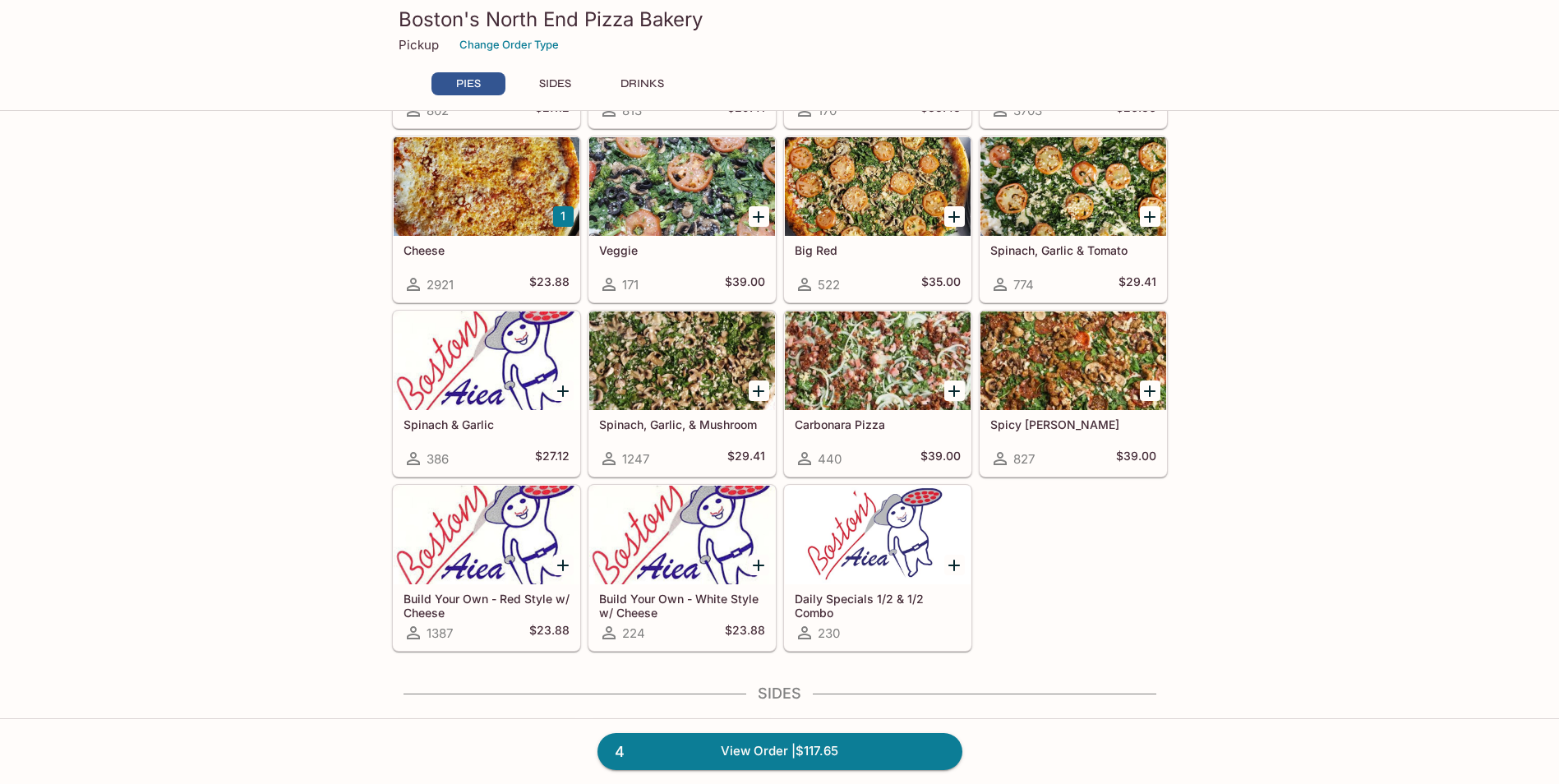
scroll to position [414, 0]
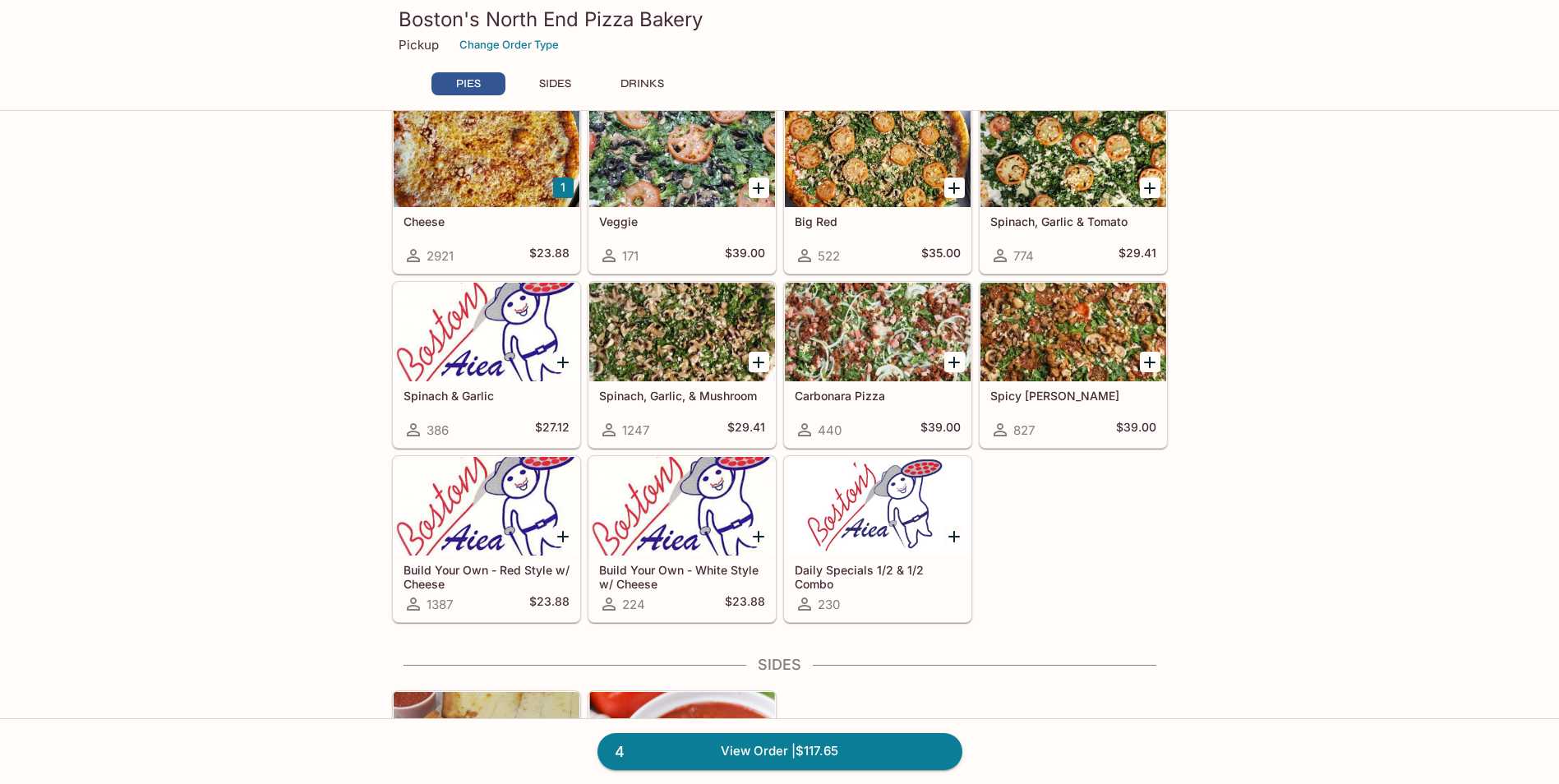
click at [855, 578] on h5 "Daily Specials 1/2 & 1/2 Combo" at bounding box center [877, 577] width 166 height 28
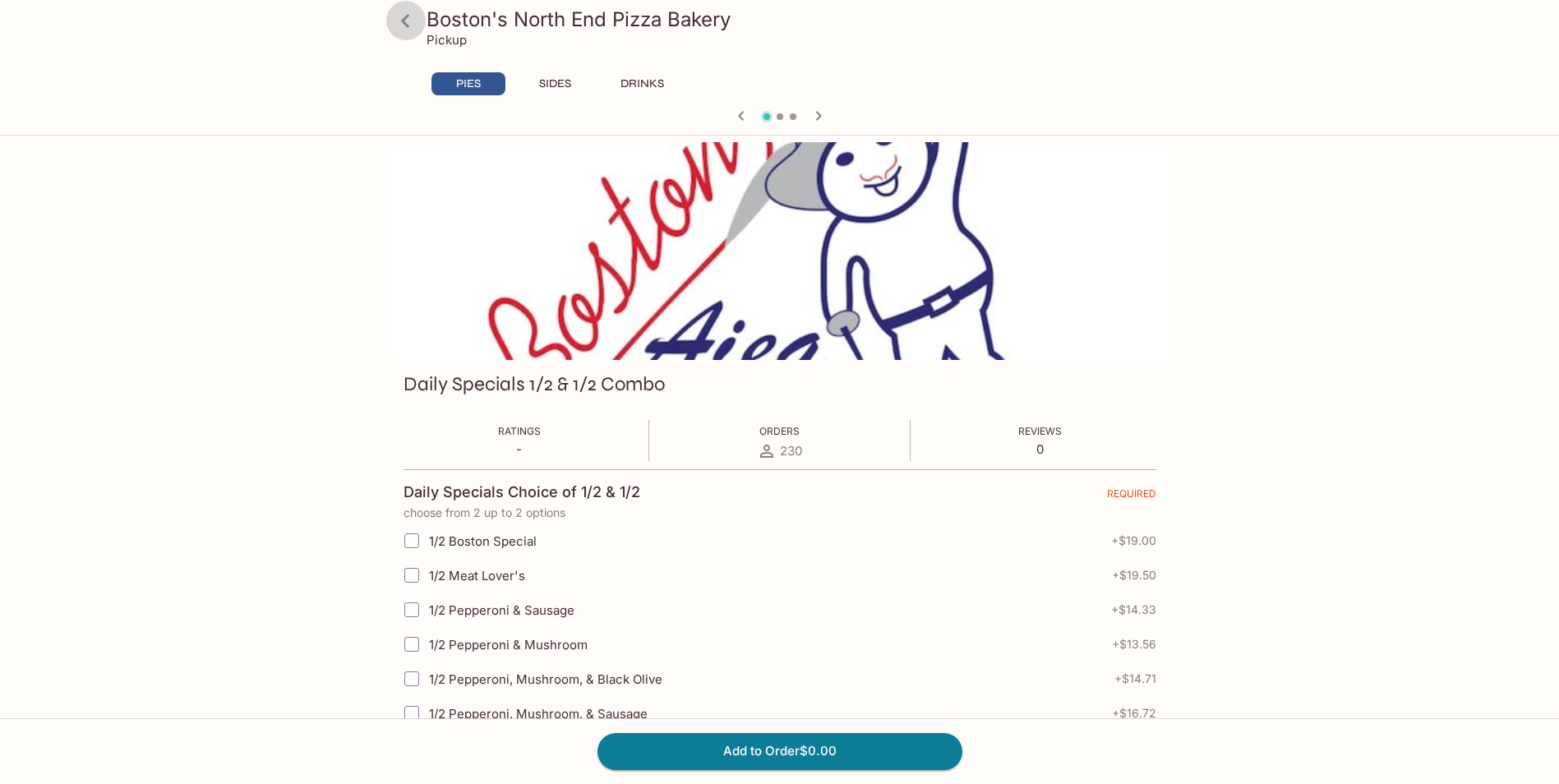
click at [408, 30] on icon at bounding box center [405, 21] width 28 height 28
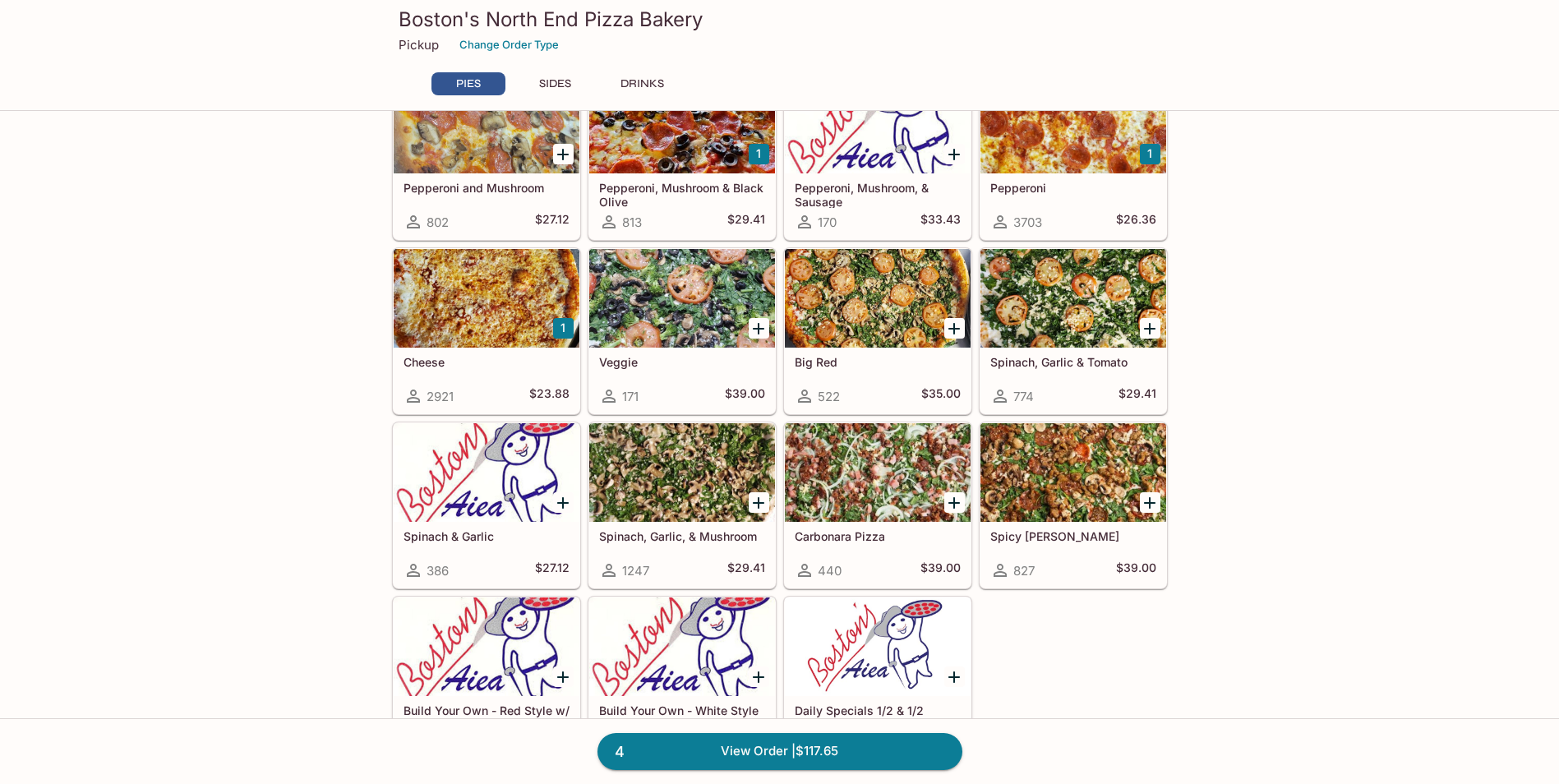
scroll to position [493, 0]
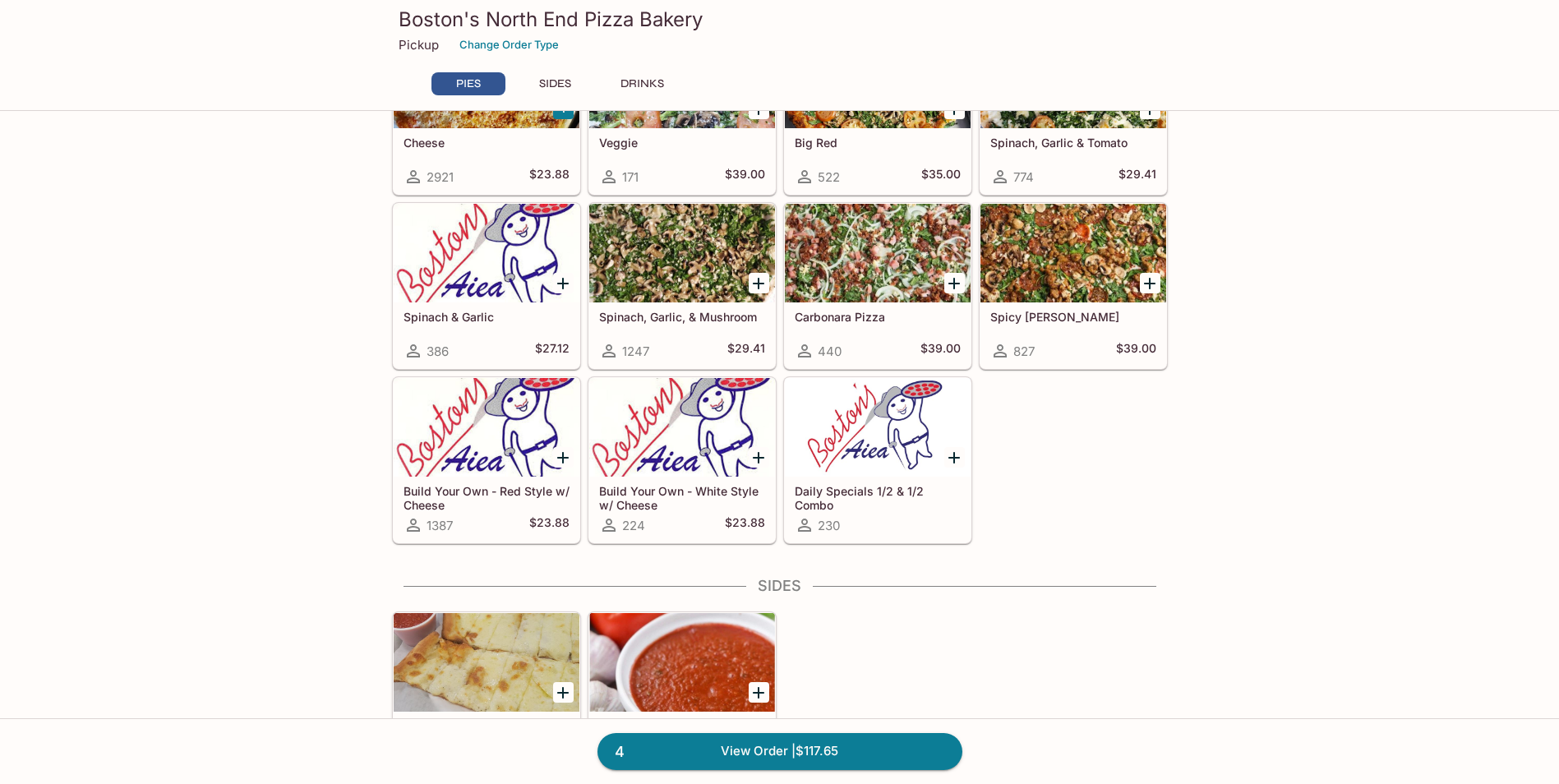
click at [690, 509] on h5 "Build Your Own - White Style w/ Cheese" at bounding box center [682, 497] width 166 height 28
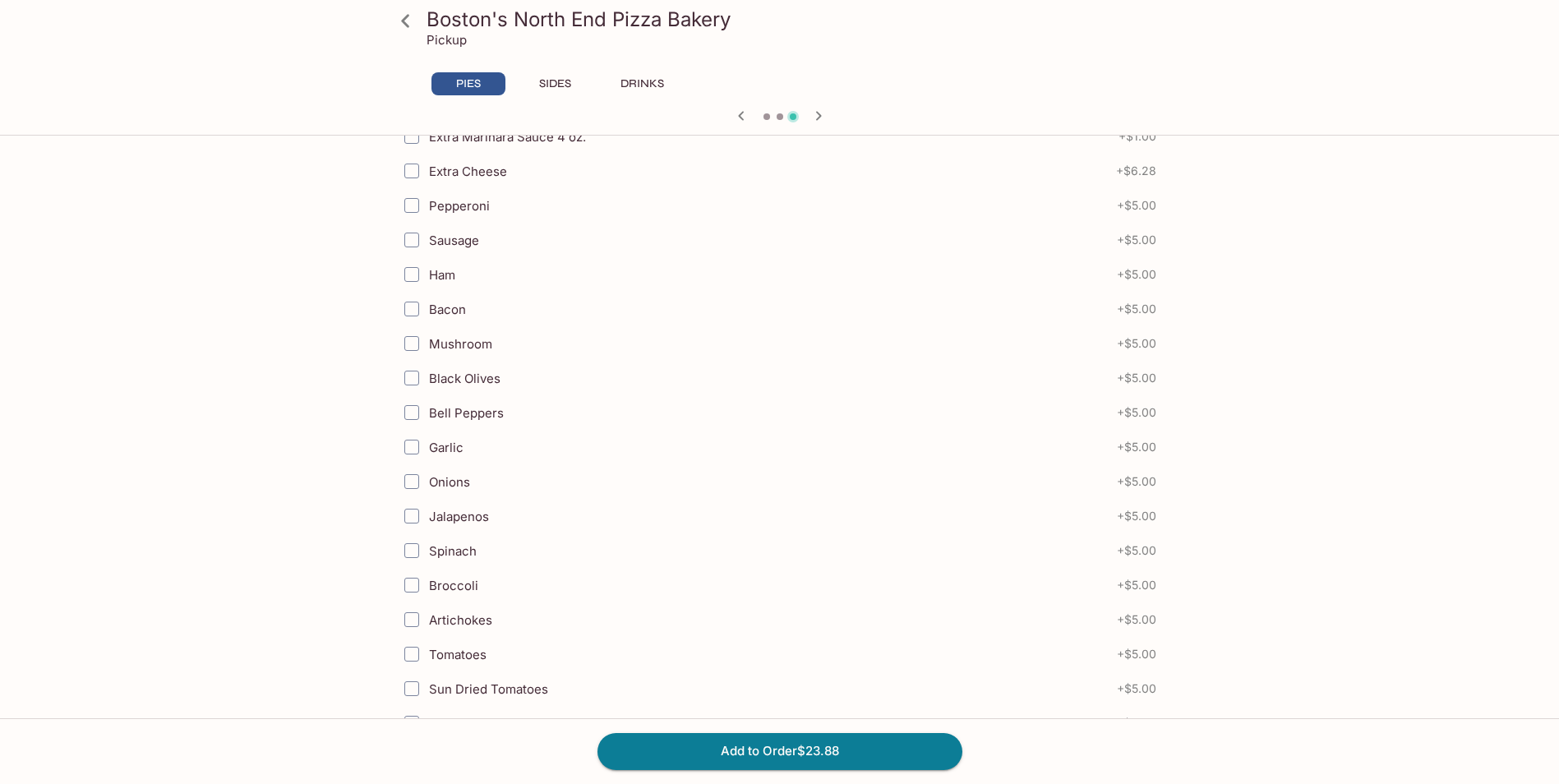
scroll to position [329, 0]
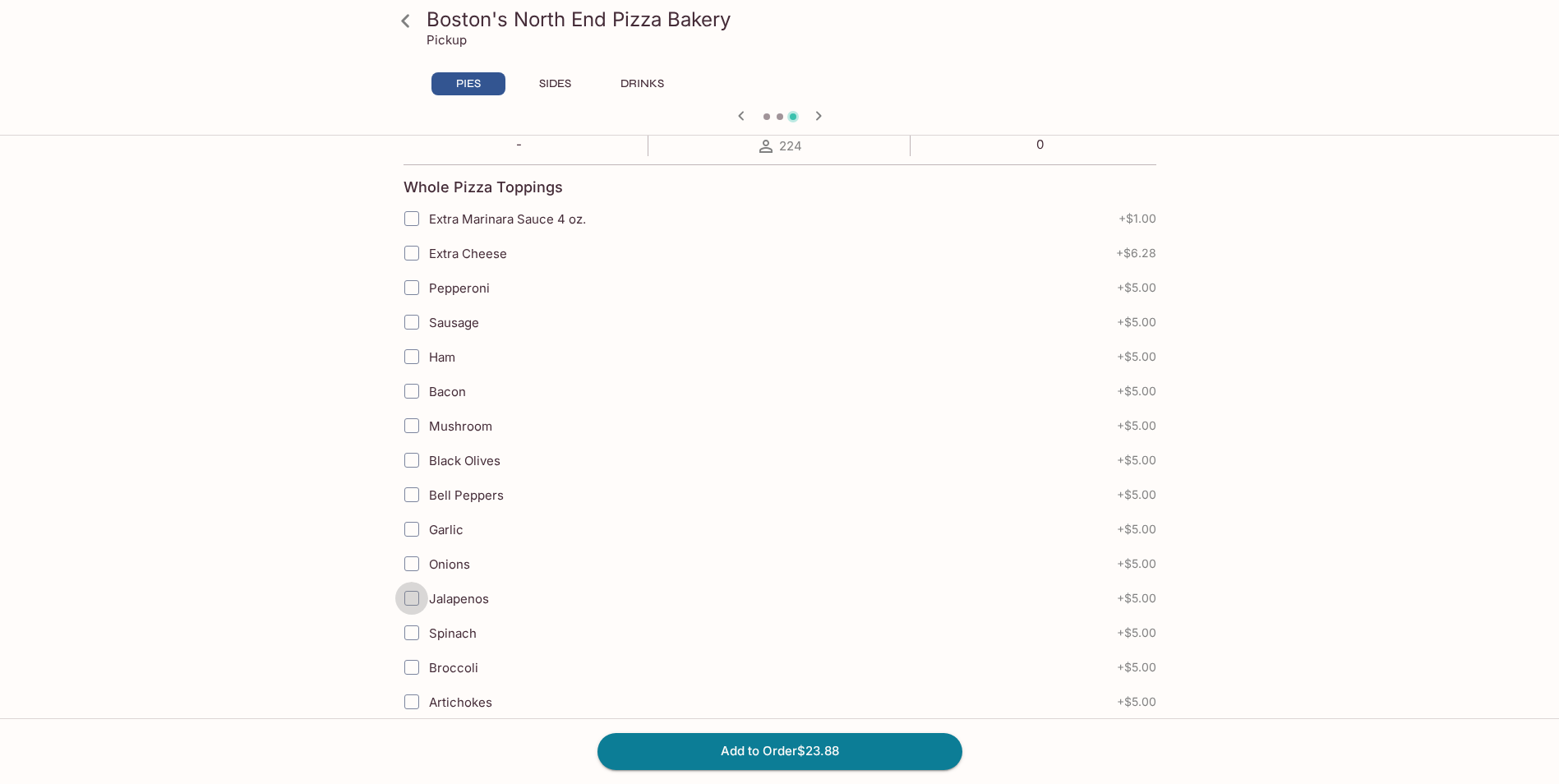
click at [405, 596] on input "Jalapenos" at bounding box center [411, 598] width 33 height 33
checkbox input "true"
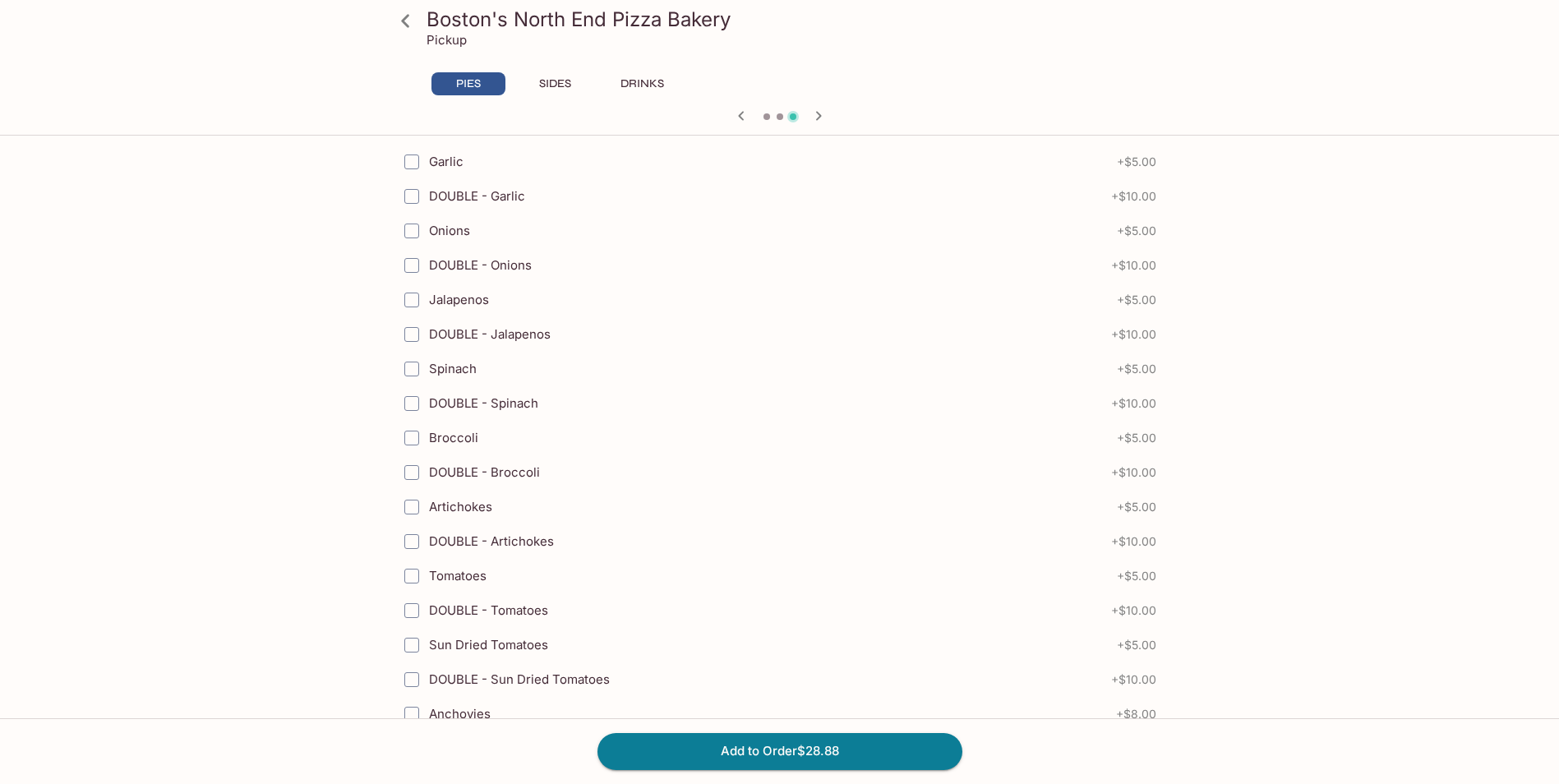
scroll to position [1972, 0]
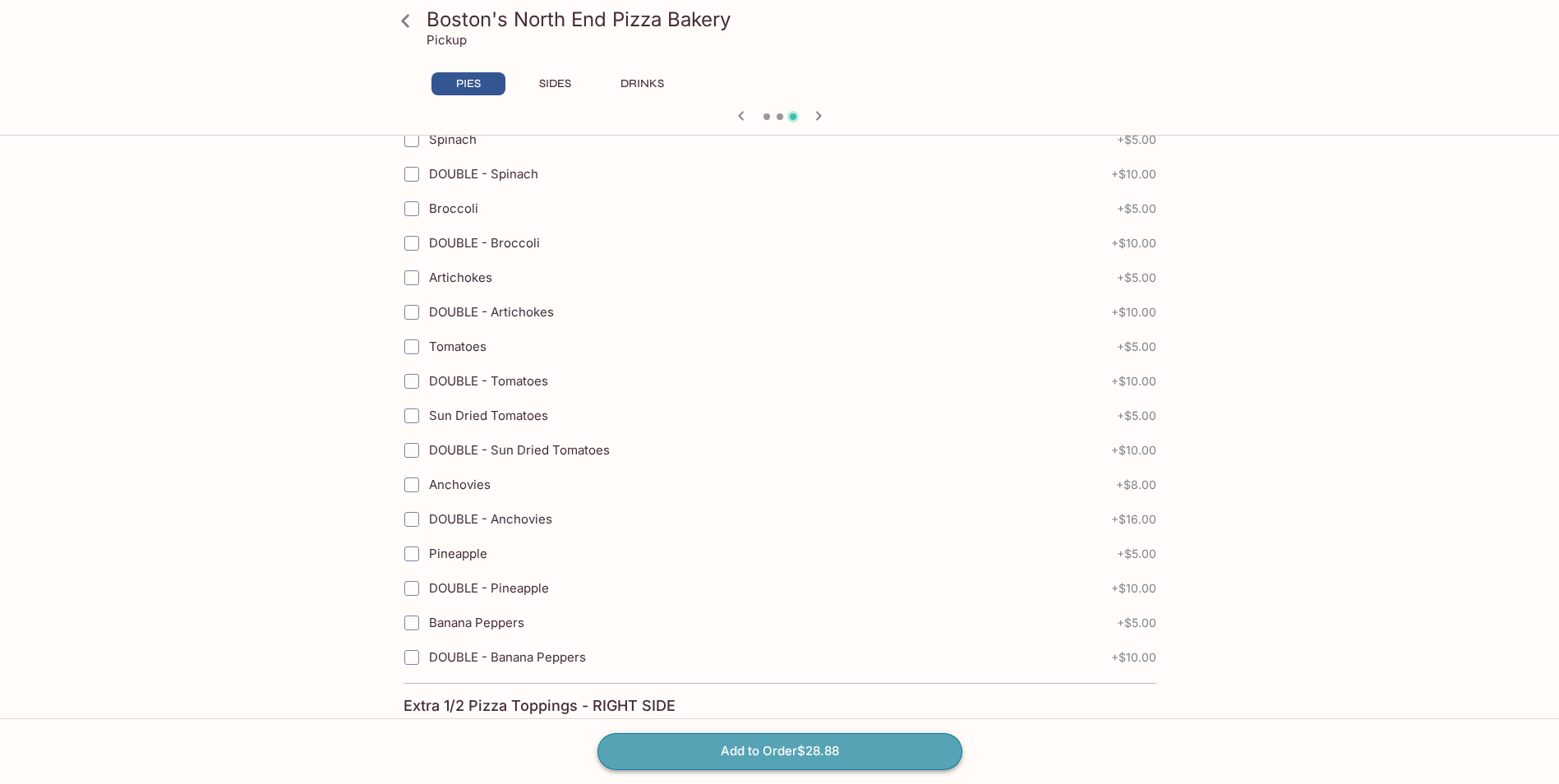
click at [753, 749] on button "Add to Order $28.88" at bounding box center [780, 751] width 365 height 36
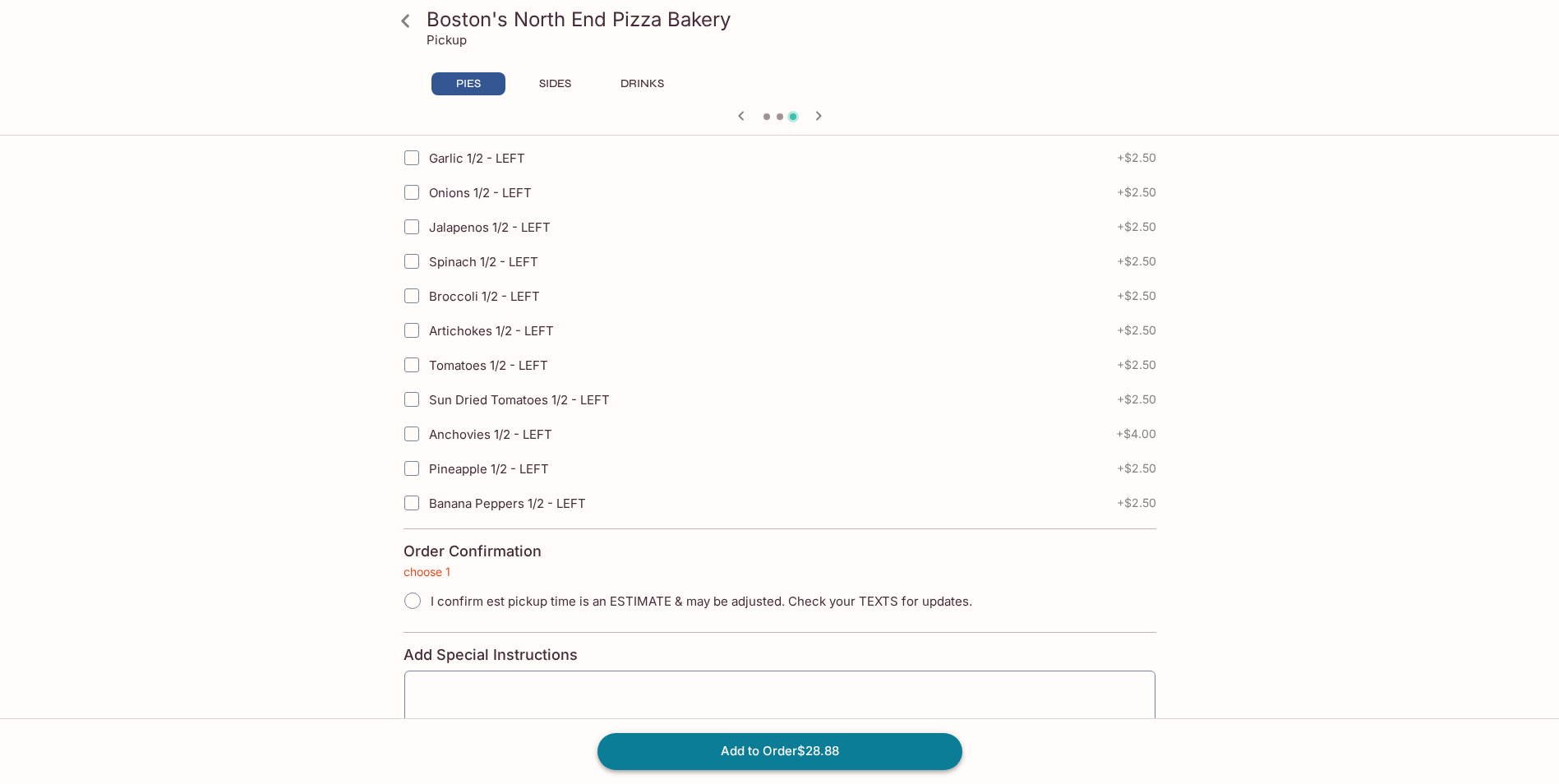
scroll to position [4314, 0]
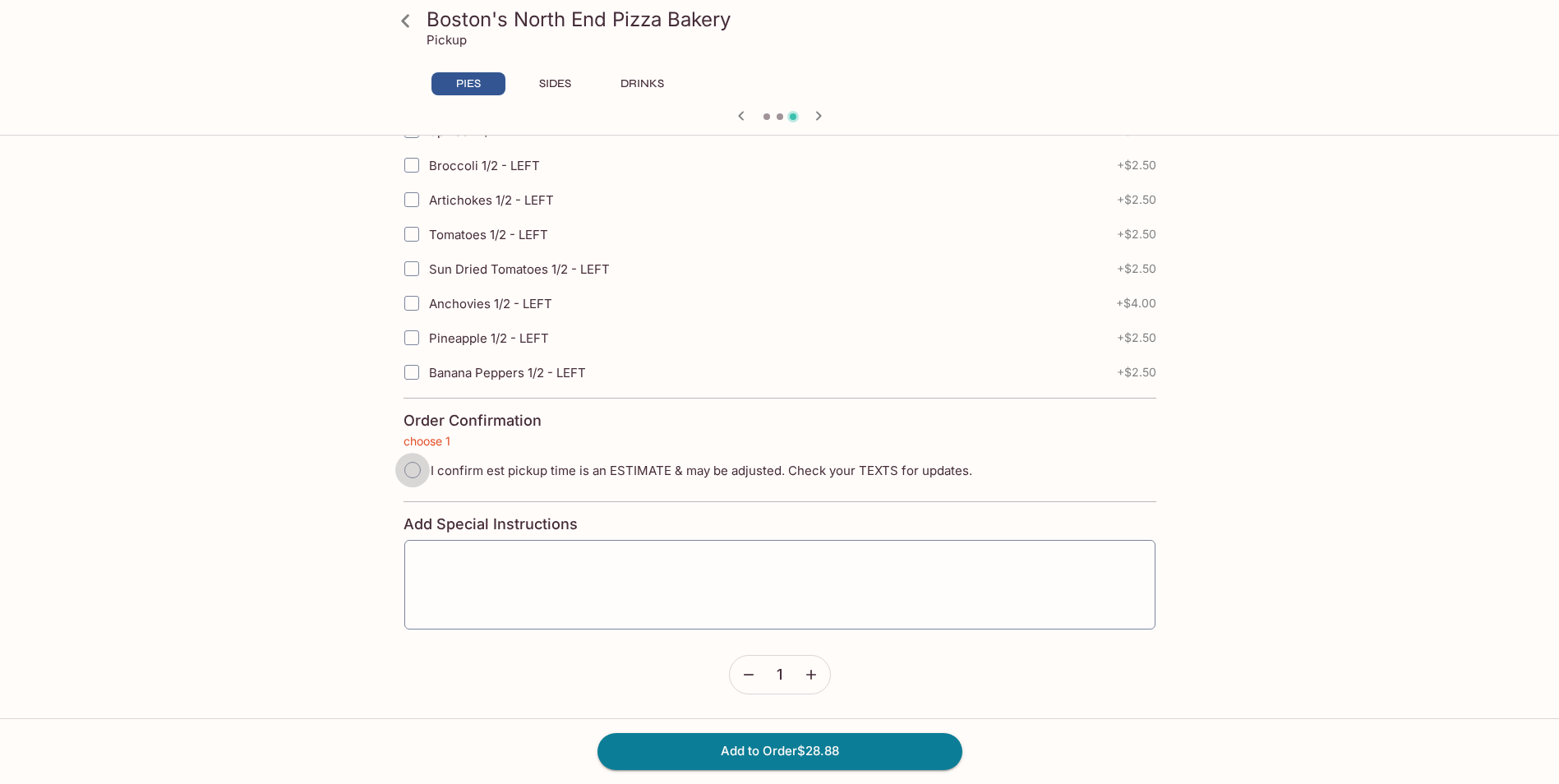
click at [413, 481] on input "I confirm est pickup time is an ESTIMATE & may be adjusted. Check your TEXTS fo…" at bounding box center [412, 470] width 34 height 34
radio input "true"
click at [668, 739] on button "Add to Order $28.88" at bounding box center [780, 751] width 365 height 36
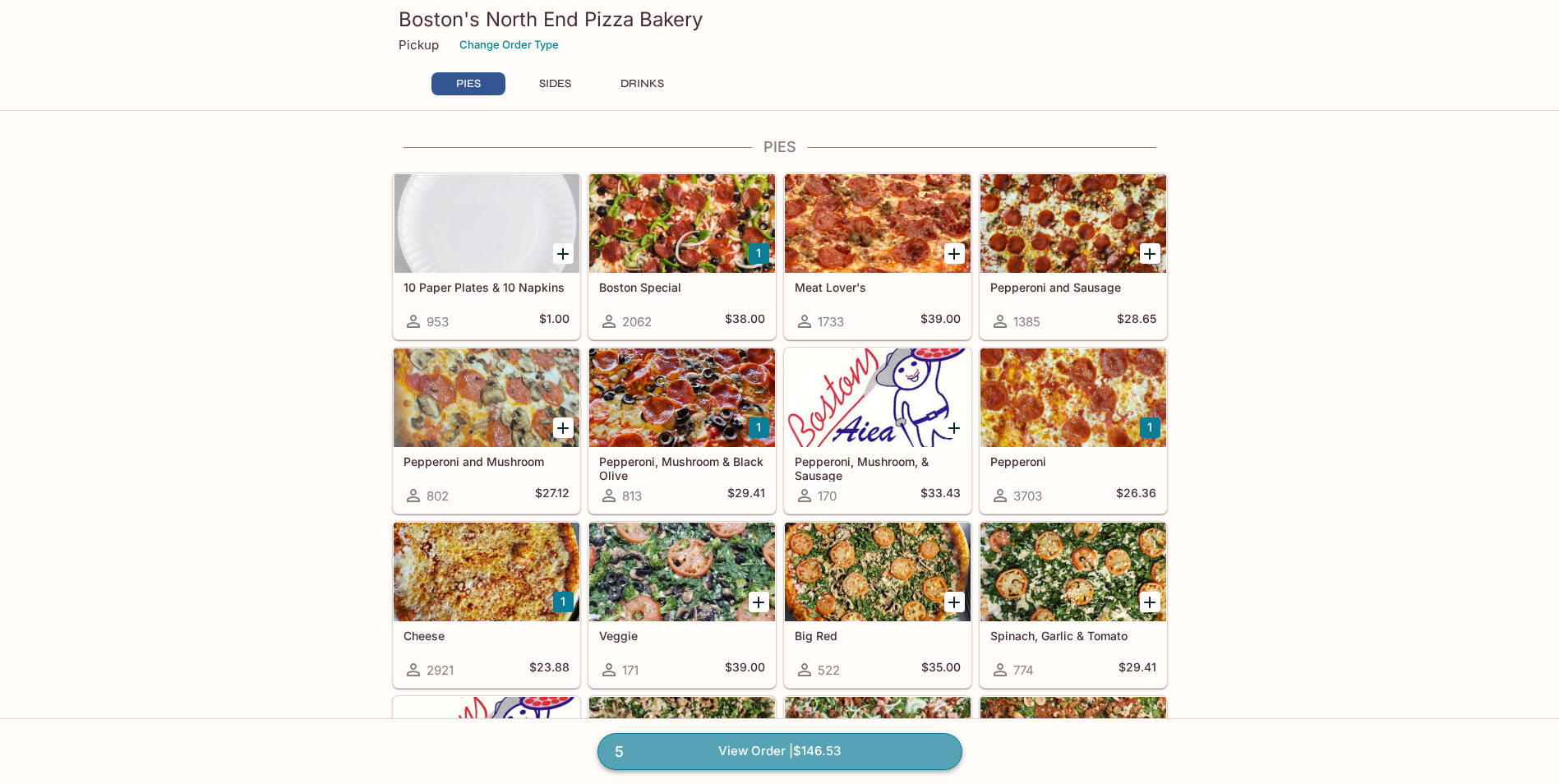
click at [833, 753] on link "5 View Order | $146.53" at bounding box center [780, 751] width 365 height 36
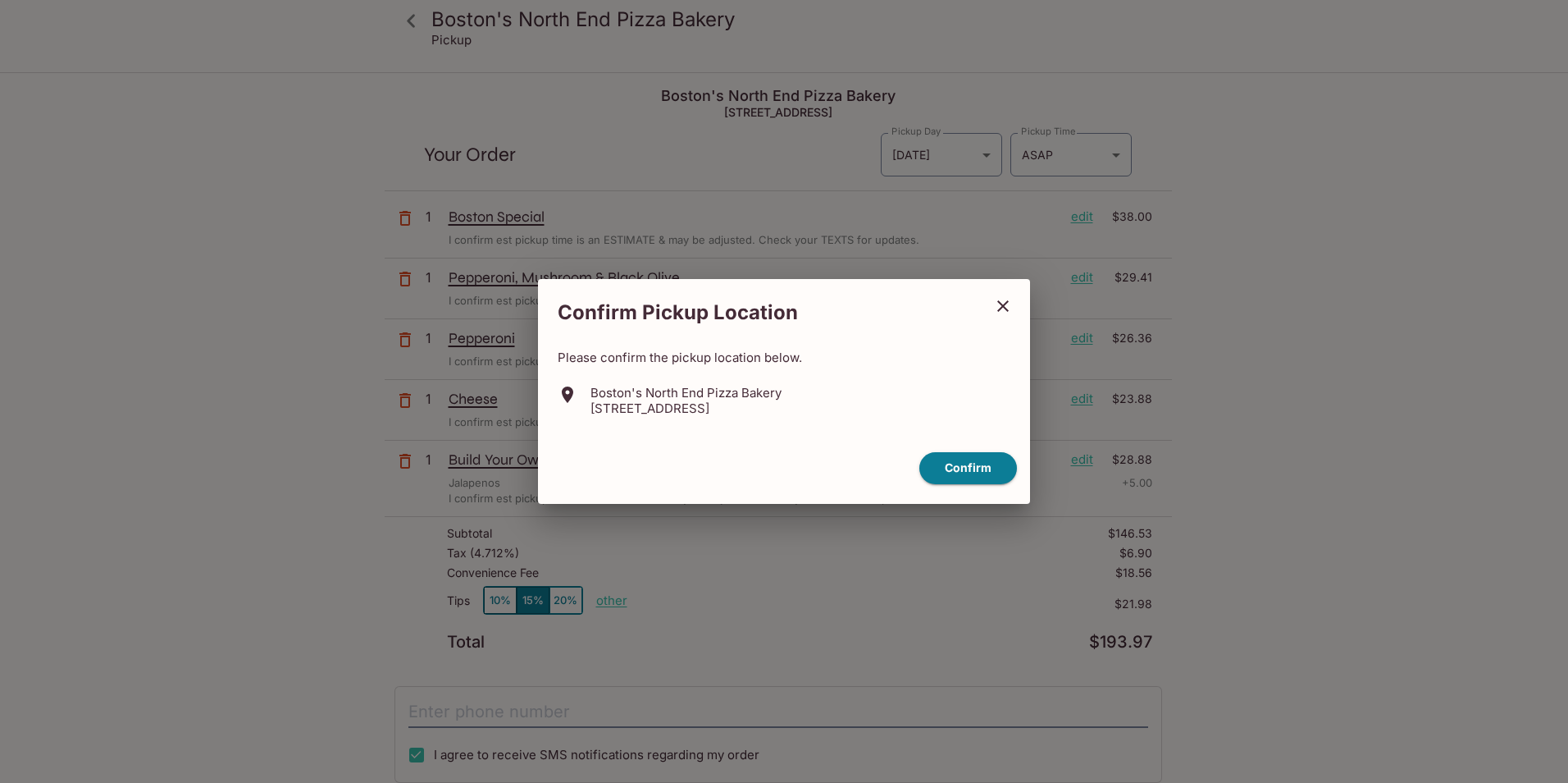
click at [1004, 295] on button "close" at bounding box center [1004, 306] width 41 height 41
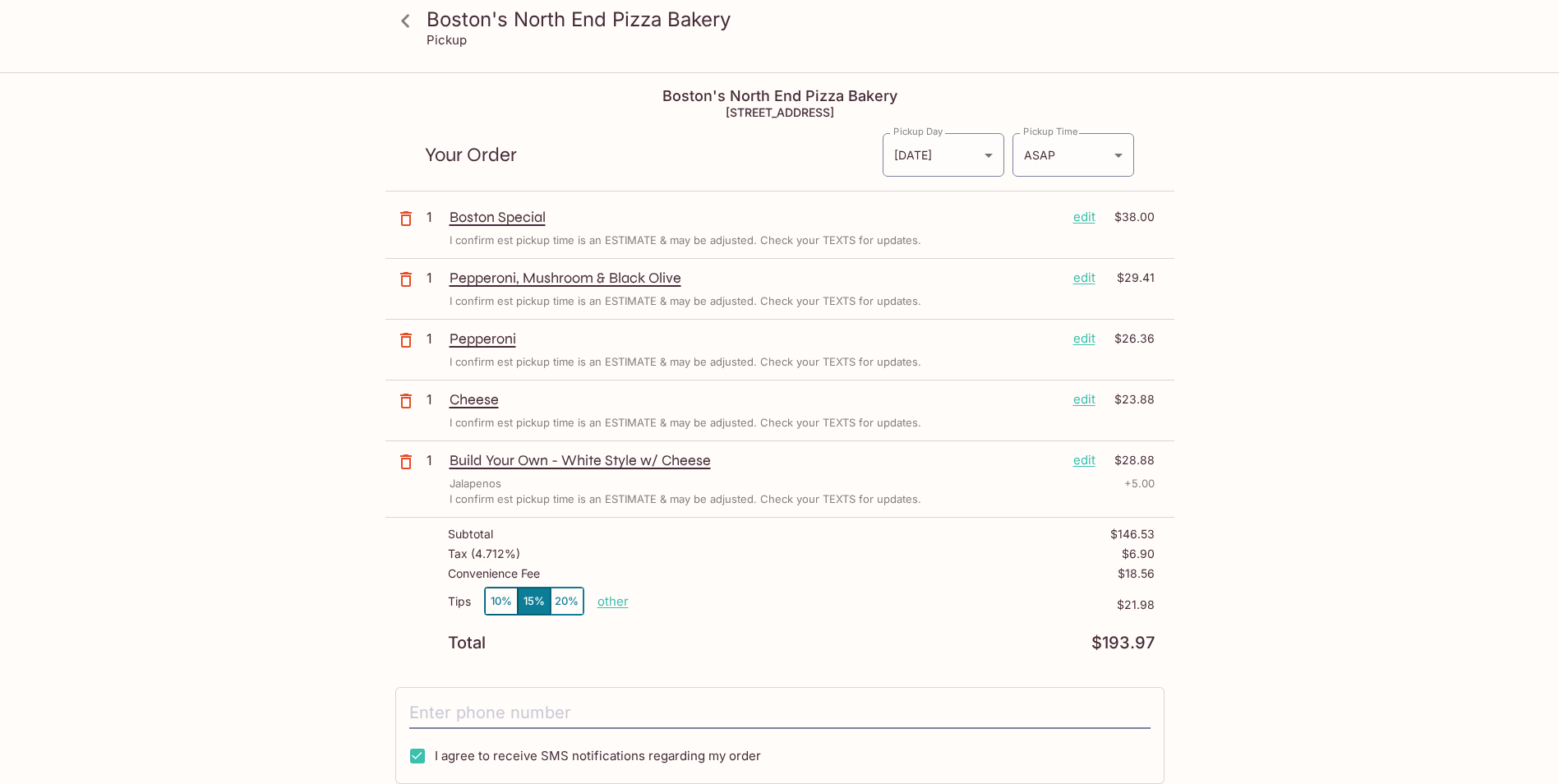
click at [603, 604] on p "other" at bounding box center [613, 601] width 31 height 15
drag, startPoint x: 731, startPoint y: 602, endPoint x: 700, endPoint y: 601, distance: 31.0
click at [700, 601] on input "21.98" at bounding box center [708, 601] width 53 height 18
type input "0.00"
drag, startPoint x: 1162, startPoint y: 568, endPoint x: 1060, endPoint y: 588, distance: 103.9
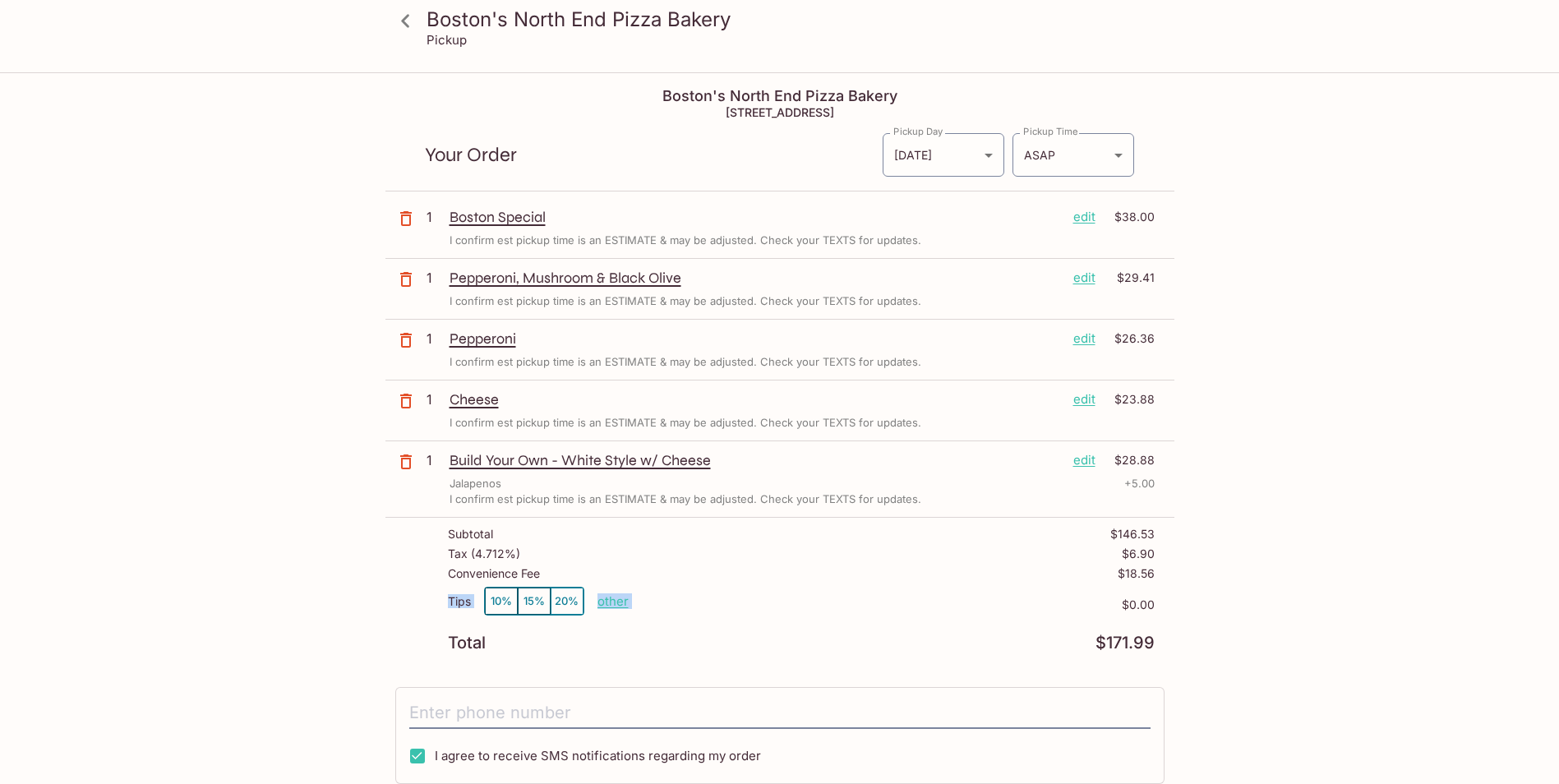
click at [1060, 588] on div "Subtotal $146.53 Tax ( 4.712% ) $6.90 Convenience Fee $18.56 Tips 10% 15% 20% o…" at bounding box center [780, 589] width 789 height 143
click at [535, 593] on button "15%" at bounding box center [534, 602] width 33 height 28
